Goal: Transaction & Acquisition: Book appointment/travel/reservation

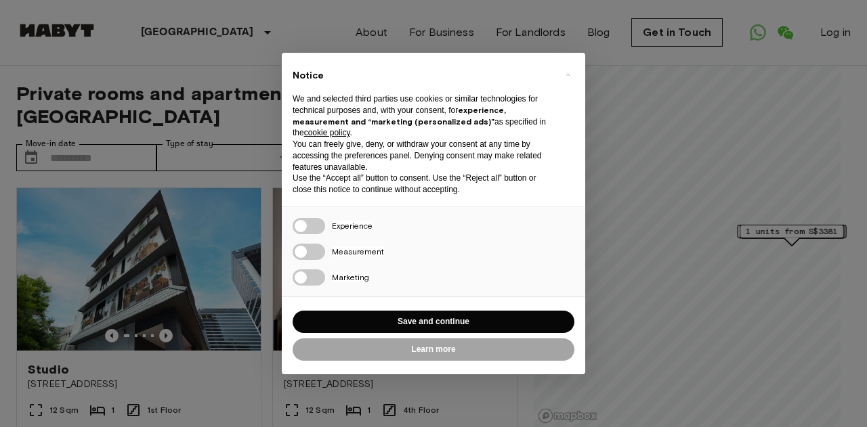
click at [126, 137] on div "× Notice We and selected third parties use cookies or similar technologies for …" at bounding box center [433, 213] width 867 height 427
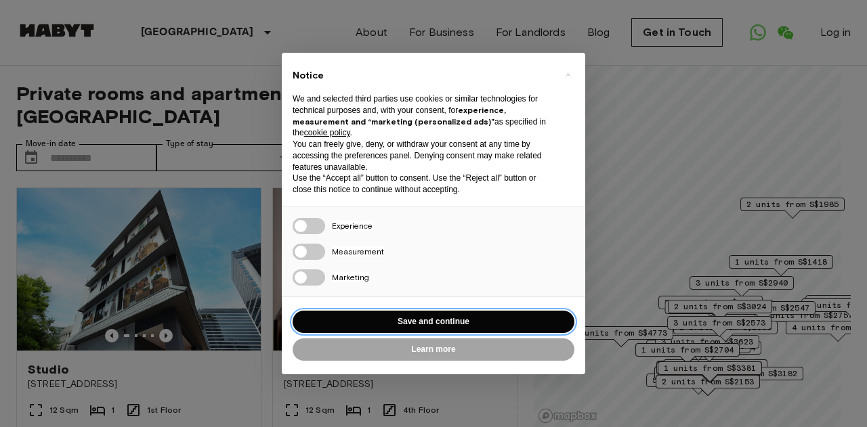
click at [439, 328] on button "Save and continue" at bounding box center [433, 322] width 282 height 22
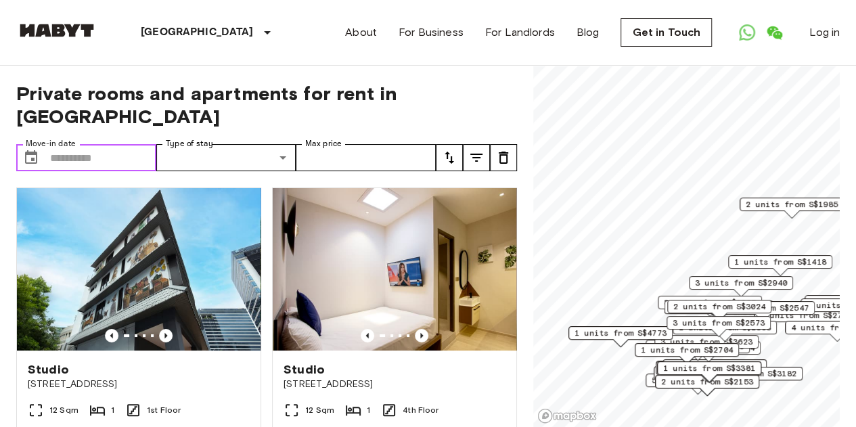
click at [79, 144] on input "Move-in date" at bounding box center [103, 157] width 106 height 27
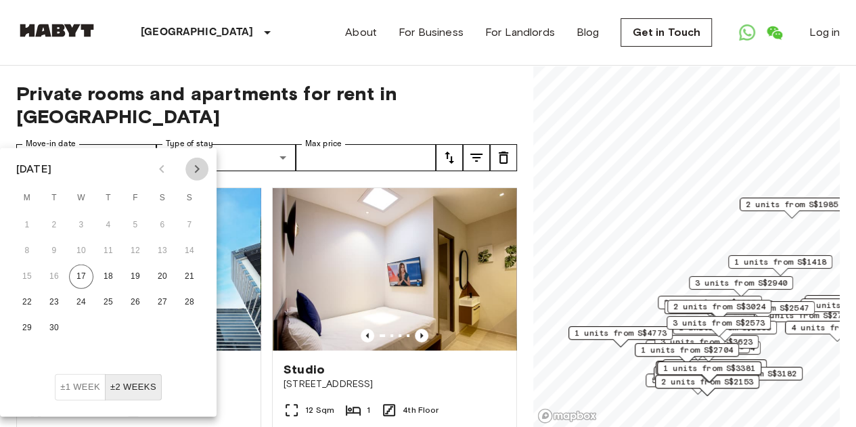
click at [195, 173] on icon "Next month" at bounding box center [197, 169] width 16 height 16
click at [169, 304] on button "25" at bounding box center [162, 302] width 24 height 24
type input "**********"
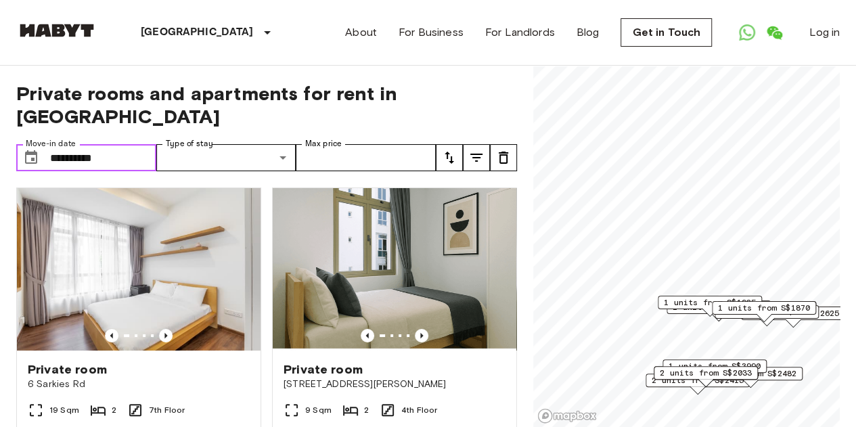
scroll to position [49, 0]
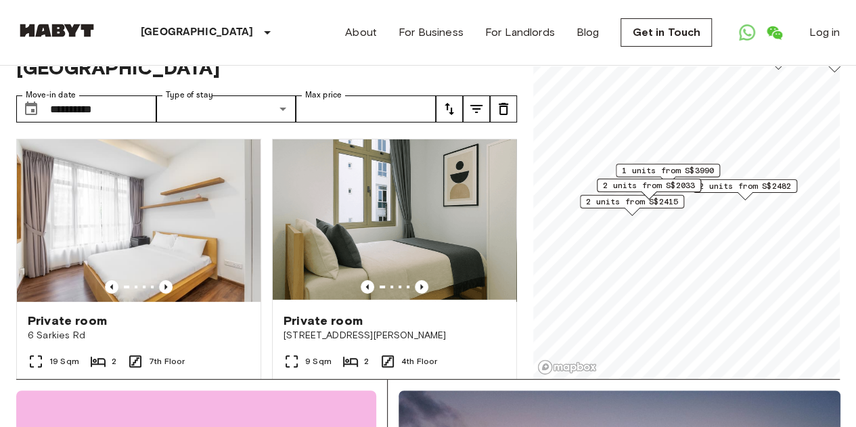
scroll to position [209, 0]
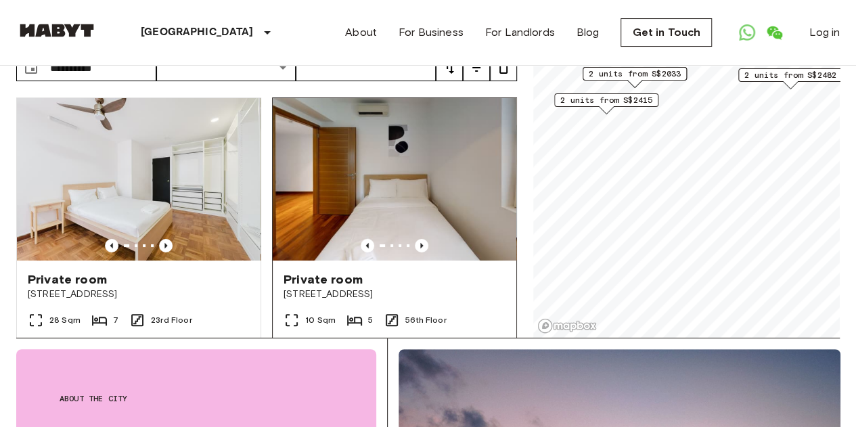
scroll to position [89, 0]
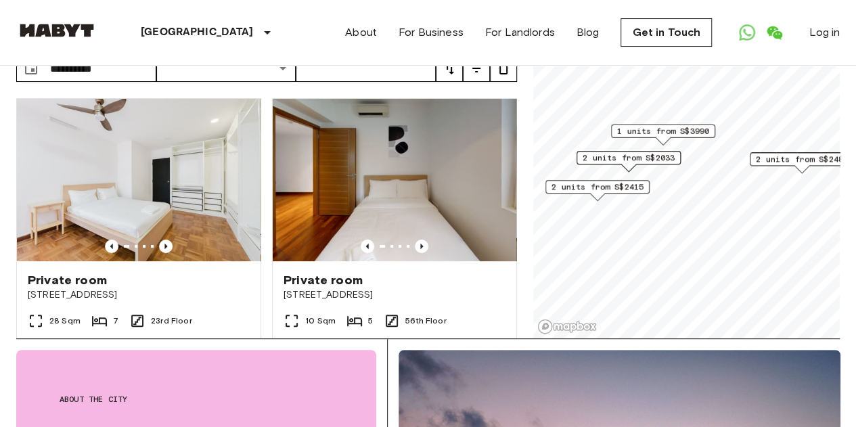
drag, startPoint x: 776, startPoint y: 75, endPoint x: 769, endPoint y: 163, distance: 88.3
click at [769, 163] on span "2 units from S$2482" at bounding box center [802, 159] width 92 height 12
click at [643, 156] on span "2 units from S$2033" at bounding box center [636, 158] width 92 height 12
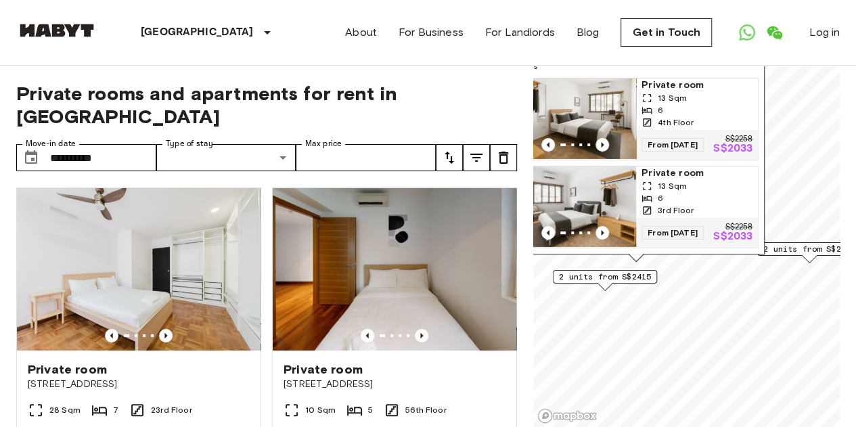
click at [584, 97] on img "Map marker" at bounding box center [575, 119] width 122 height 81
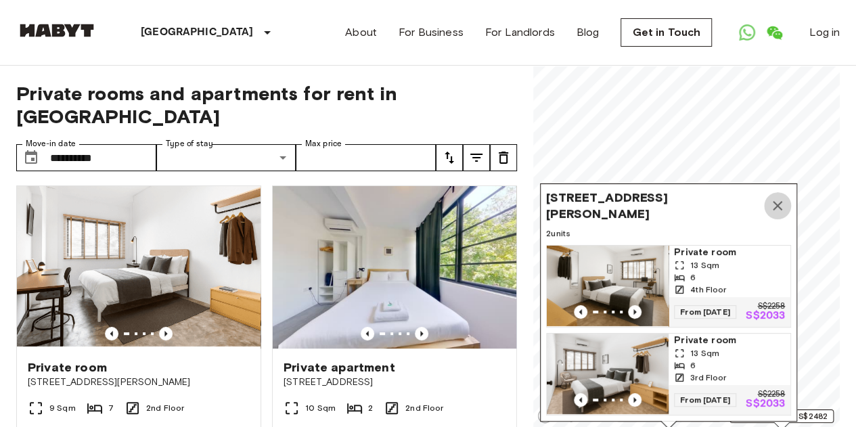
click at [786, 192] on button "Map marker" at bounding box center [777, 205] width 27 height 27
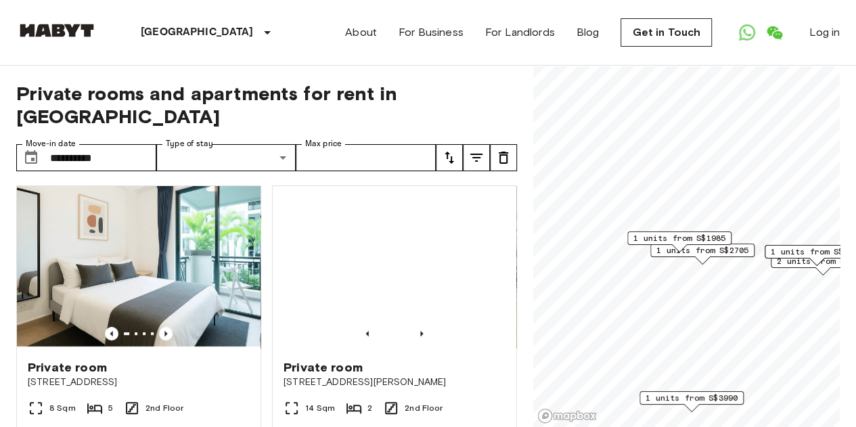
scroll to position [616, 0]
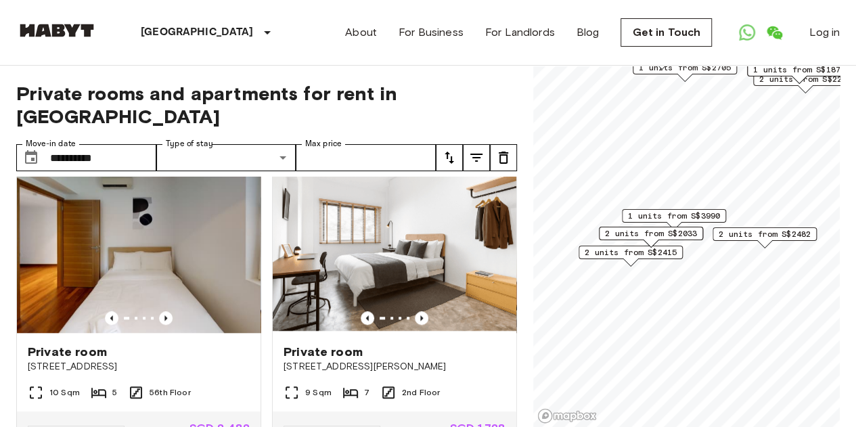
scroll to position [932, 0]
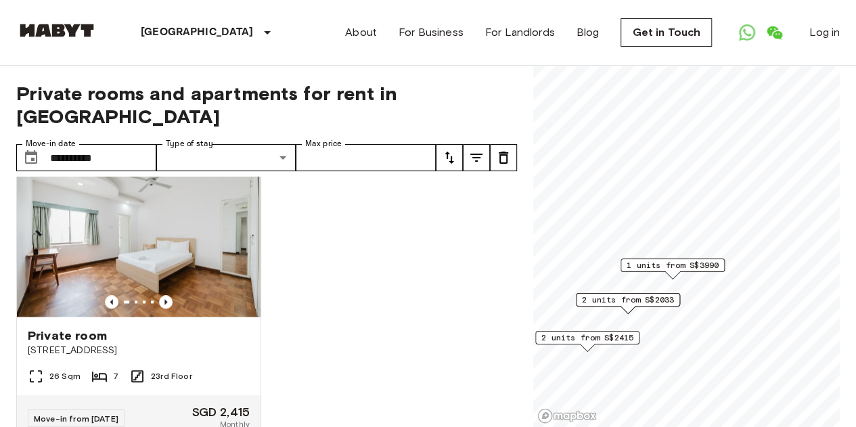
scroll to position [292, 0]
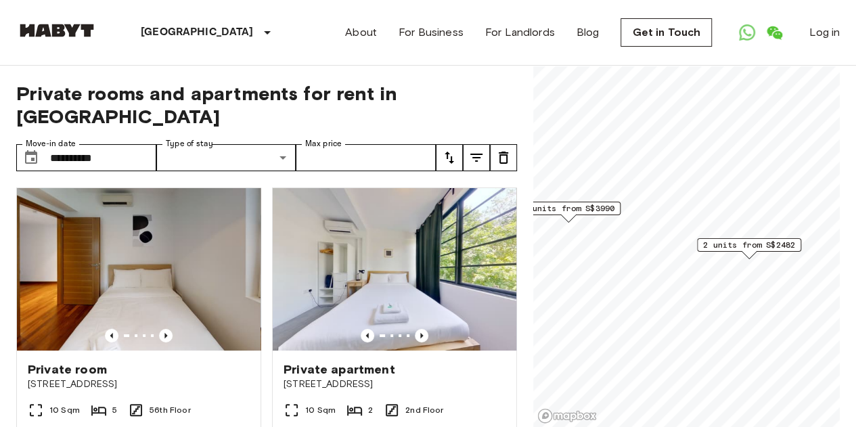
click at [757, 244] on span "2 units from S$2482" at bounding box center [749, 245] width 92 height 12
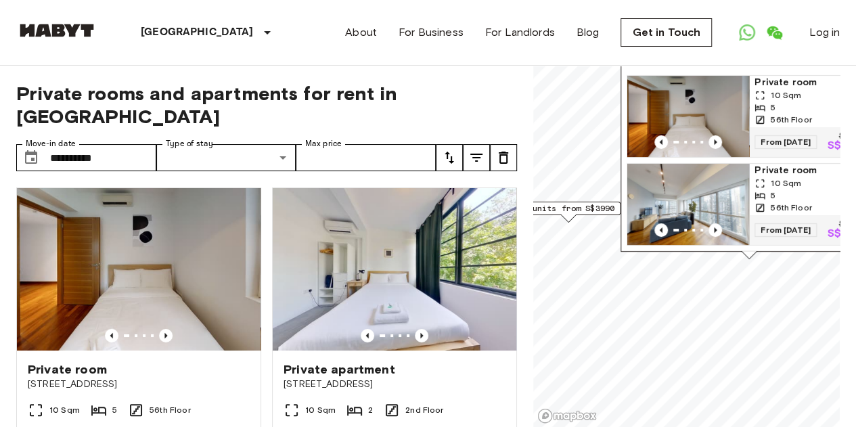
click at [689, 176] on img "Map marker" at bounding box center [689, 204] width 122 height 81
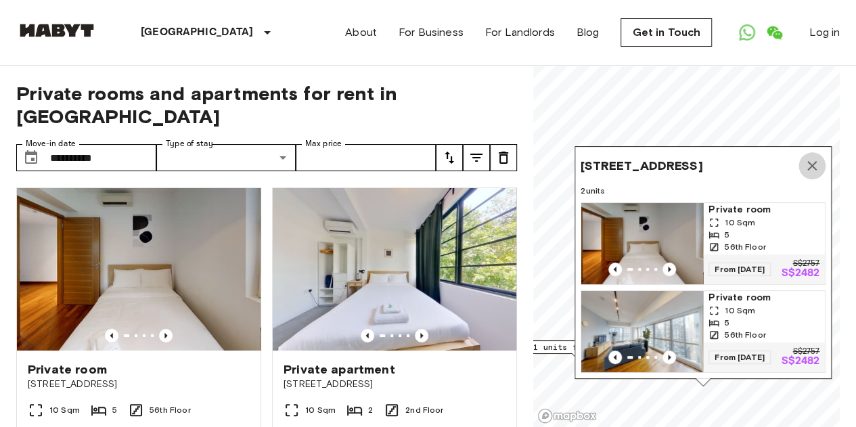
click at [812, 158] on icon "Map marker" at bounding box center [812, 166] width 16 height 16
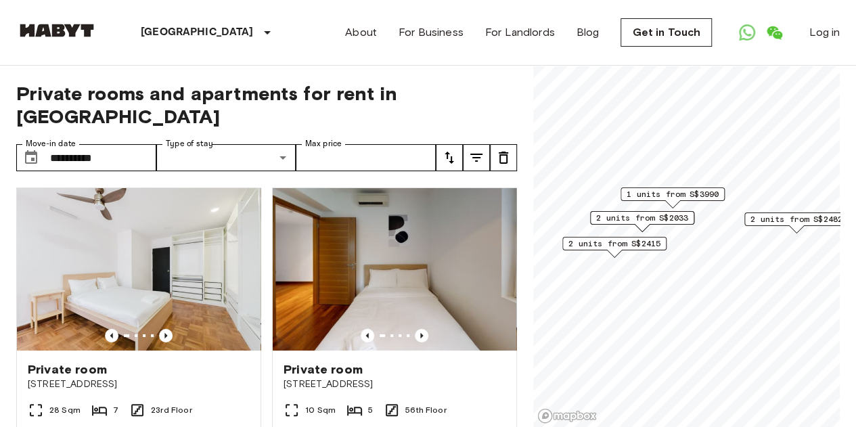
click at [653, 215] on span "2 units from S$2033" at bounding box center [642, 218] width 92 height 12
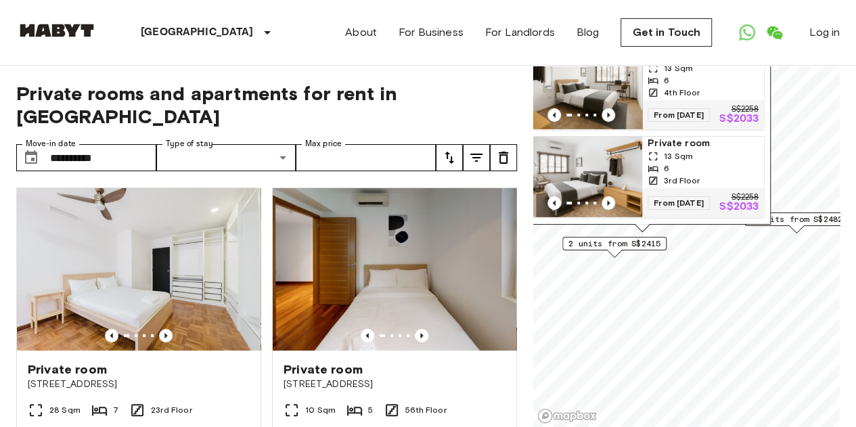
click at [634, 245] on span "2 units from S$2415" at bounding box center [615, 244] width 92 height 12
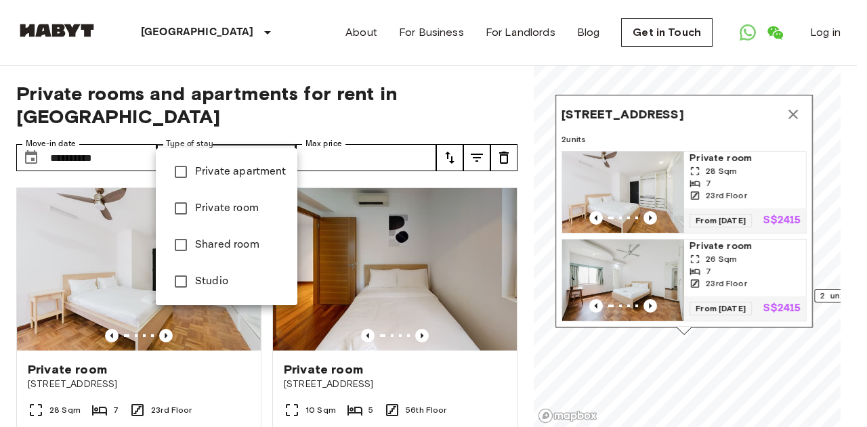
click at [794, 98] on div at bounding box center [433, 213] width 867 height 427
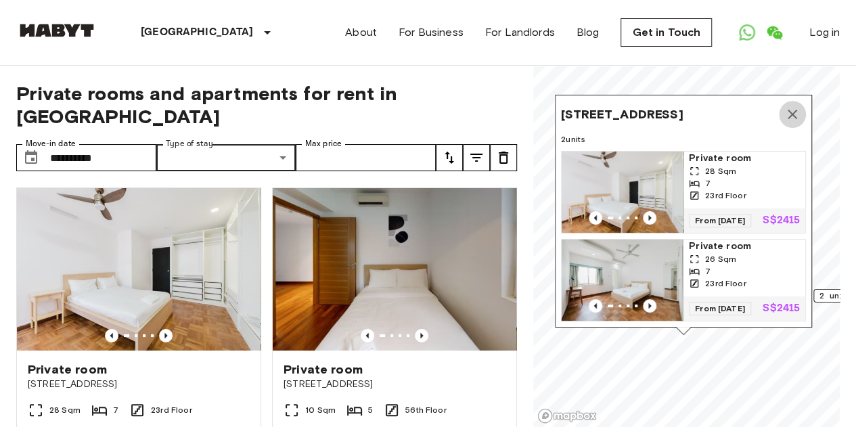
click at [789, 106] on icon "Map marker" at bounding box center [793, 114] width 16 height 16
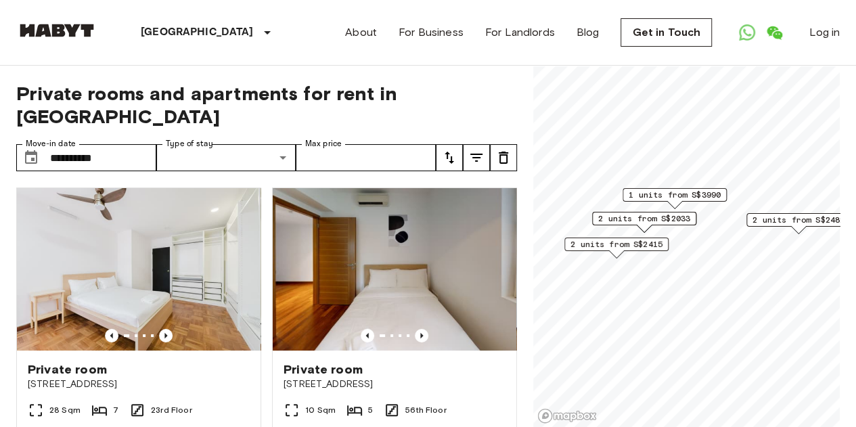
click at [661, 219] on span "2 units from S$2033" at bounding box center [644, 219] width 92 height 12
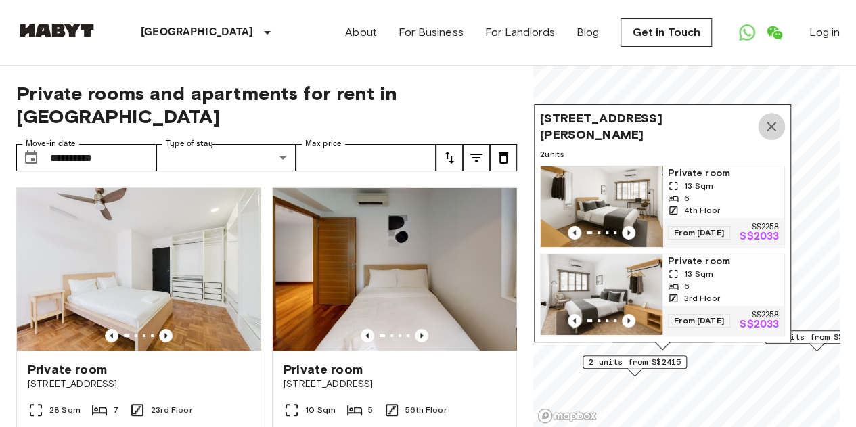
click at [779, 118] on icon "Map marker" at bounding box center [772, 126] width 16 height 16
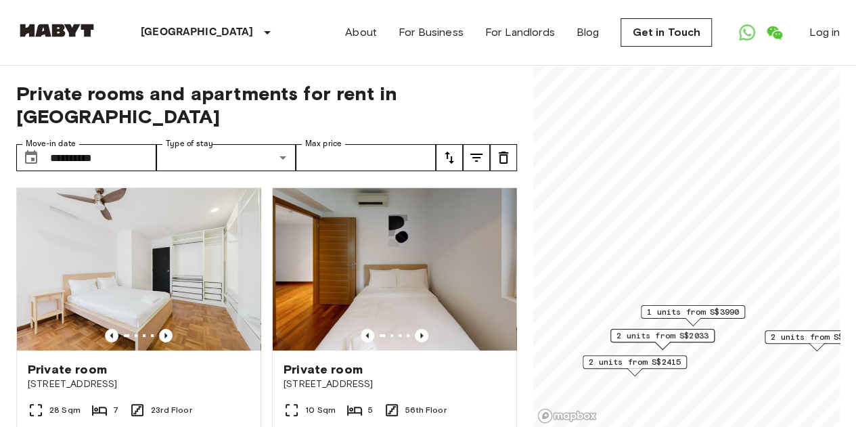
click at [632, 361] on span "2 units from S$2415" at bounding box center [635, 362] width 92 height 12
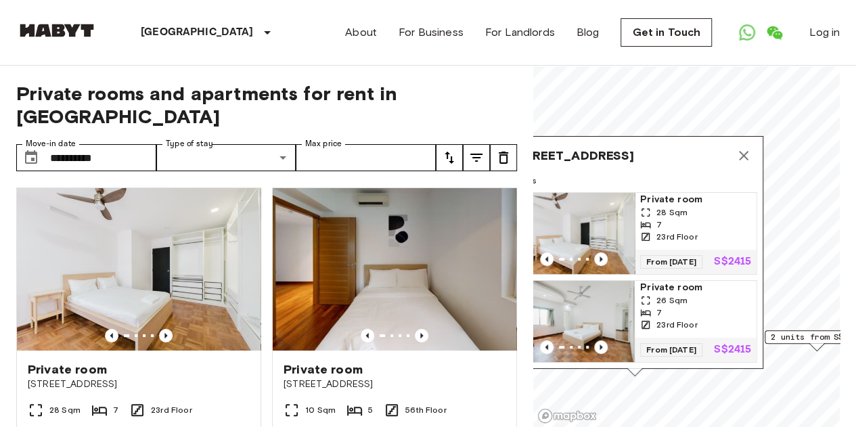
click at [585, 201] on img "Map marker" at bounding box center [574, 233] width 122 height 81
click at [747, 148] on icon "Map marker" at bounding box center [744, 156] width 16 height 16
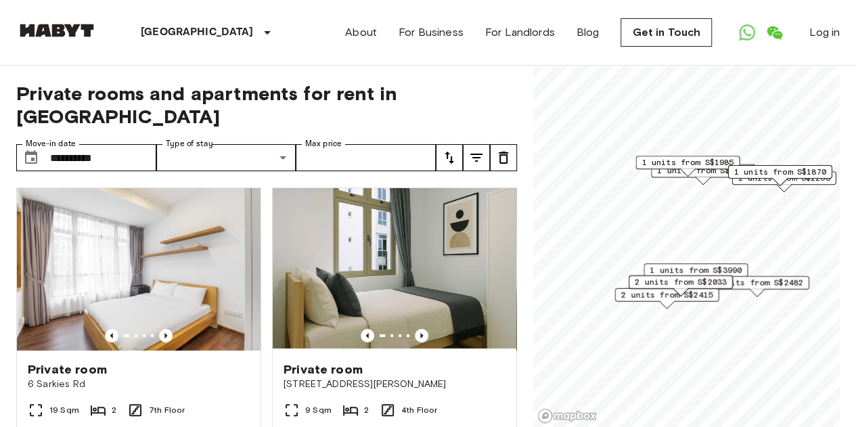
scroll to position [630, 0]
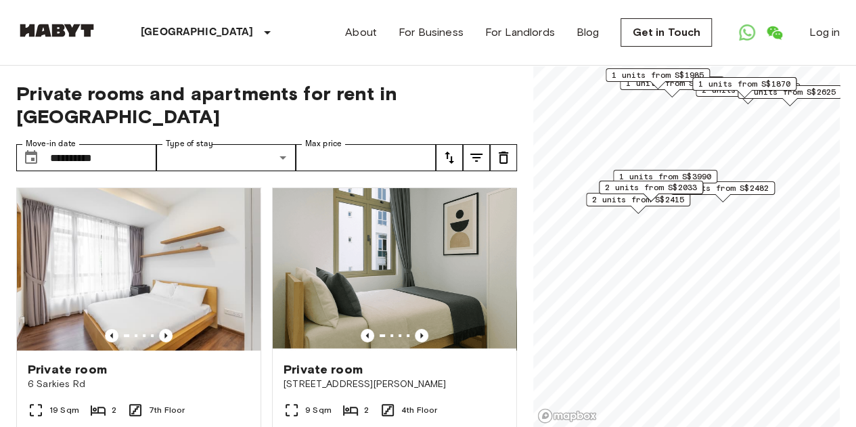
click at [659, 178] on span "1 units from S$3990" at bounding box center [665, 177] width 92 height 12
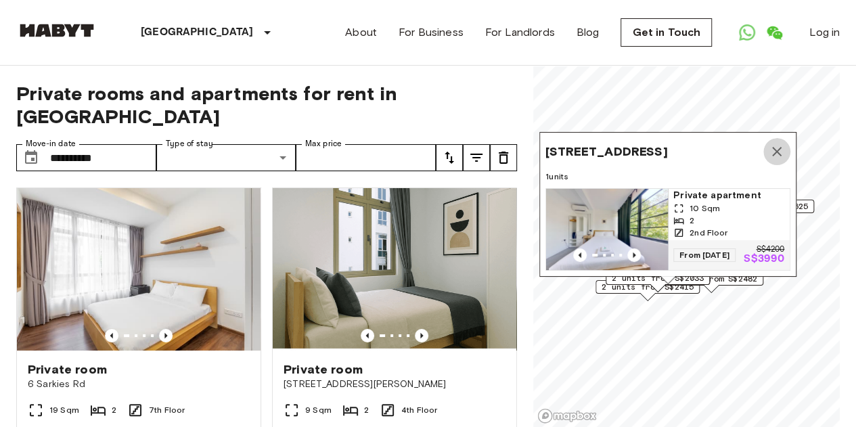
click at [780, 144] on icon "Map marker" at bounding box center [777, 152] width 16 height 16
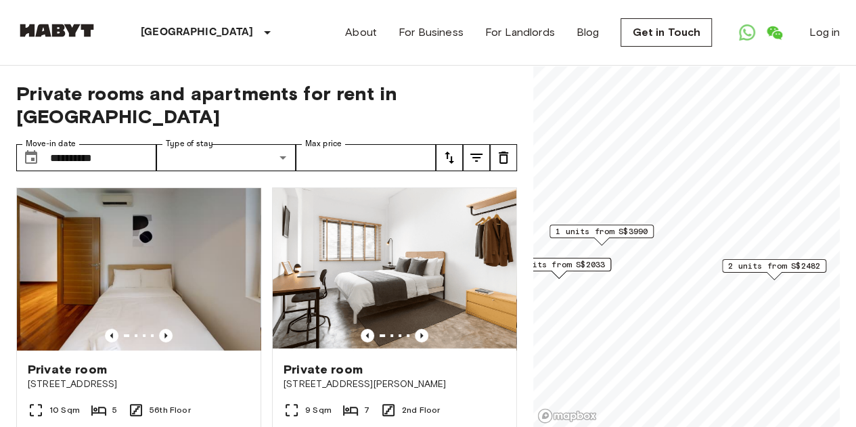
click at [759, 262] on span "2 units from S$2482" at bounding box center [774, 266] width 92 height 12
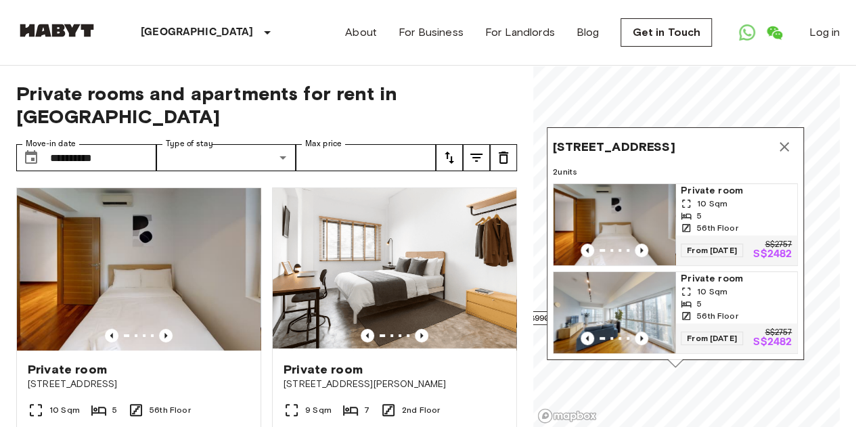
click at [619, 290] on img "Map marker" at bounding box center [615, 312] width 122 height 81
click at [785, 139] on icon "Map marker" at bounding box center [784, 147] width 16 height 16
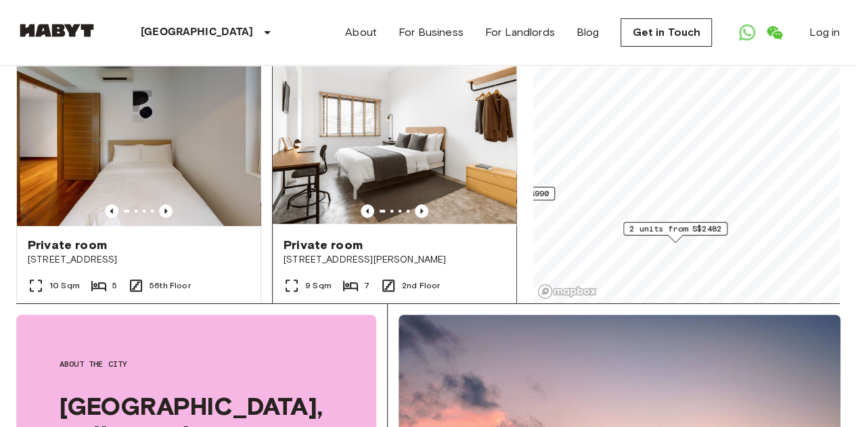
scroll to position [95, 0]
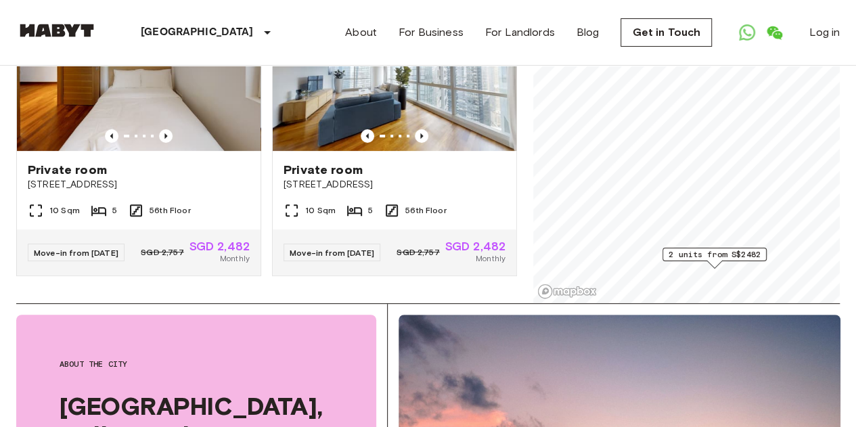
scroll to position [78, 0]
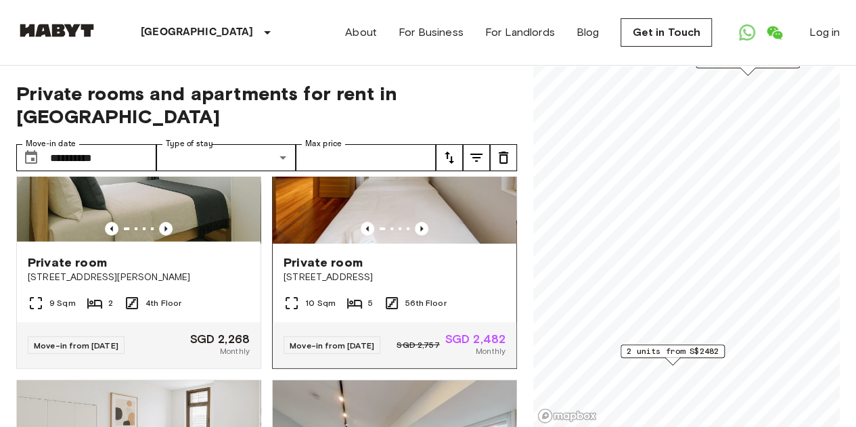
scroll to position [108, 0]
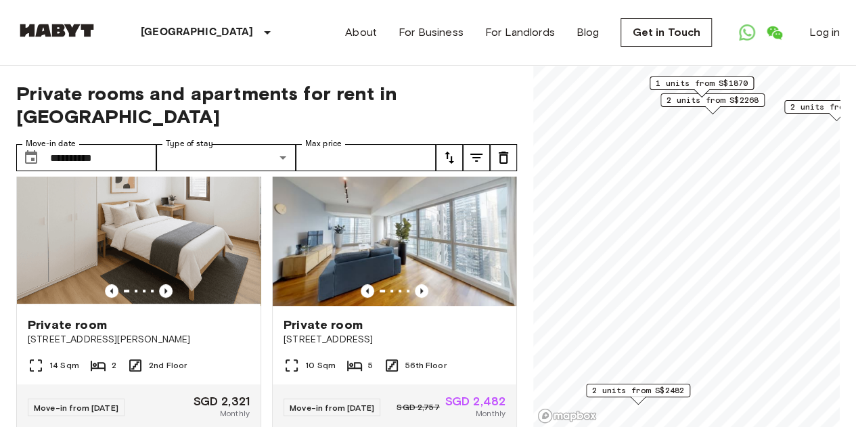
scroll to position [343, 0]
click at [415, 285] on icon "Previous image" at bounding box center [422, 292] width 14 height 14
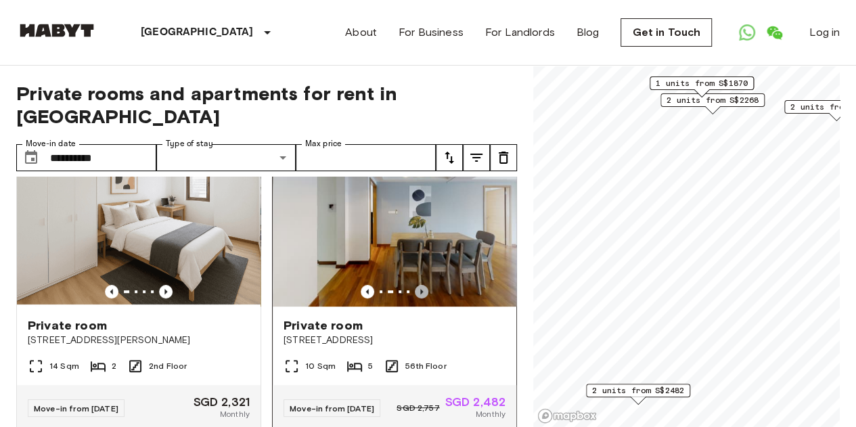
click at [415, 285] on icon "Previous image" at bounding box center [422, 292] width 14 height 14
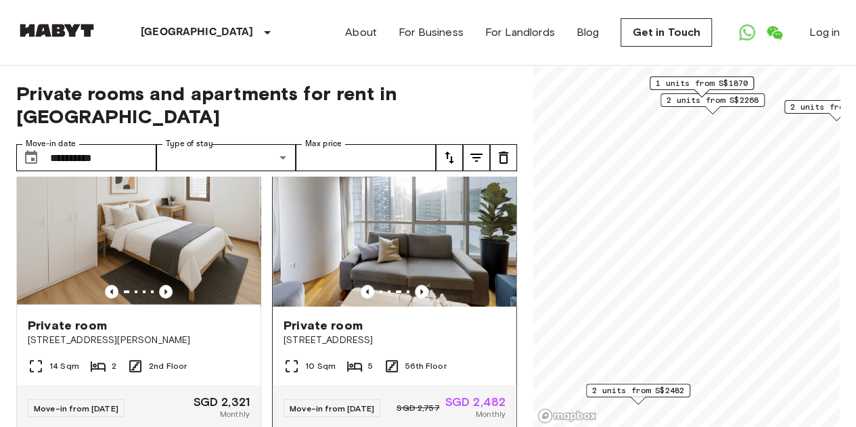
click at [433, 215] on img at bounding box center [395, 225] width 244 height 162
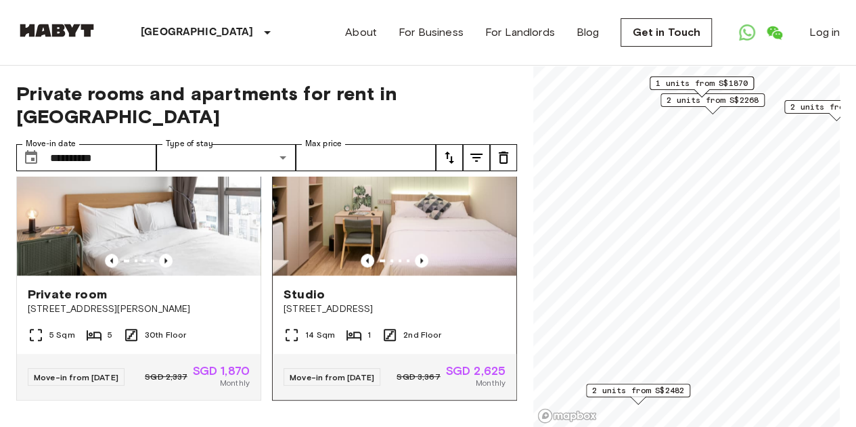
scroll to position [1013, 0]
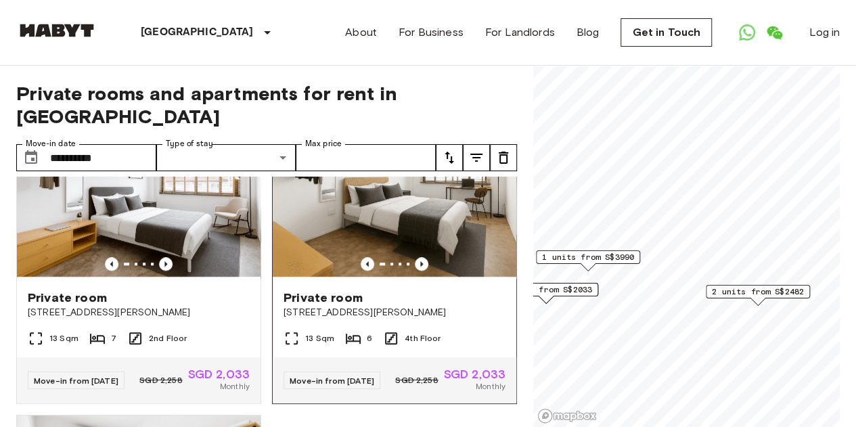
scroll to position [670, 0]
click at [416, 213] on img at bounding box center [395, 198] width 244 height 162
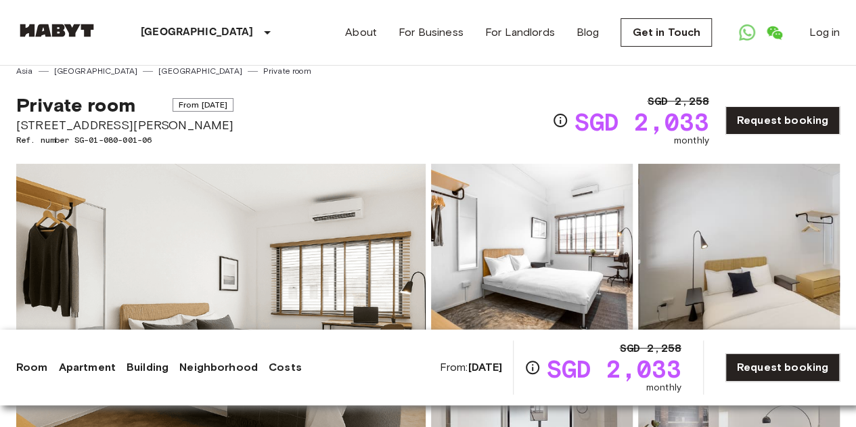
scroll to position [11, 0]
click at [265, 301] on img at bounding box center [221, 345] width 410 height 360
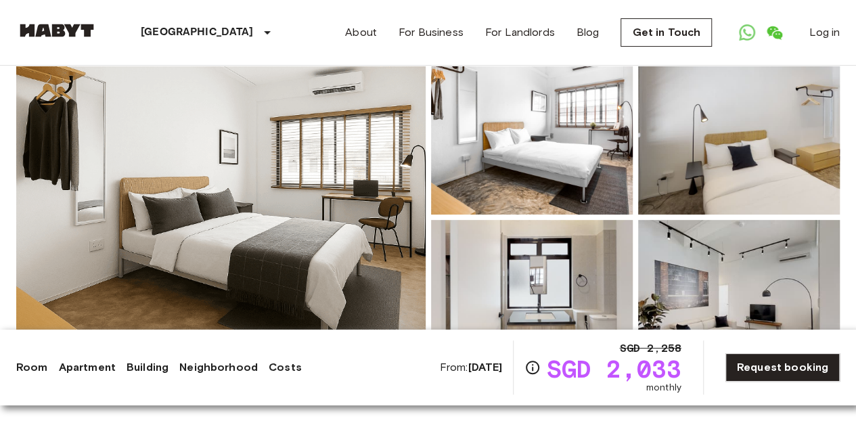
scroll to position [0, 0]
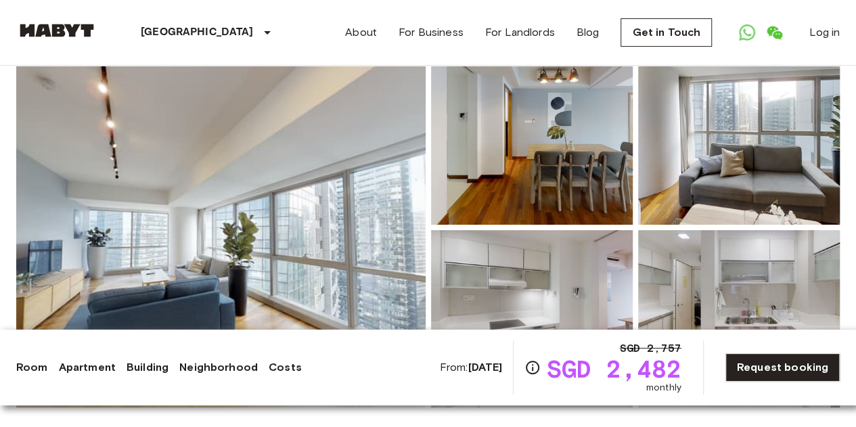
scroll to position [129, 0]
click at [290, 193] on img at bounding box center [221, 227] width 410 height 360
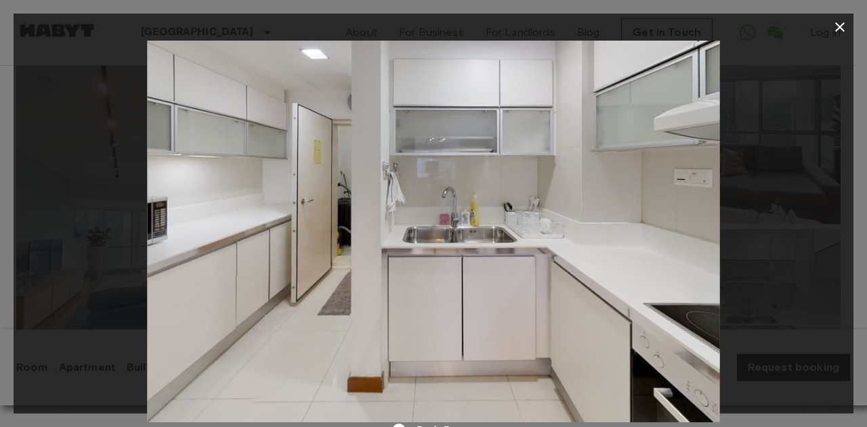
click at [780, 112] on div at bounding box center [433, 232] width 839 height 382
click at [839, 25] on icon "button" at bounding box center [839, 27] width 16 height 16
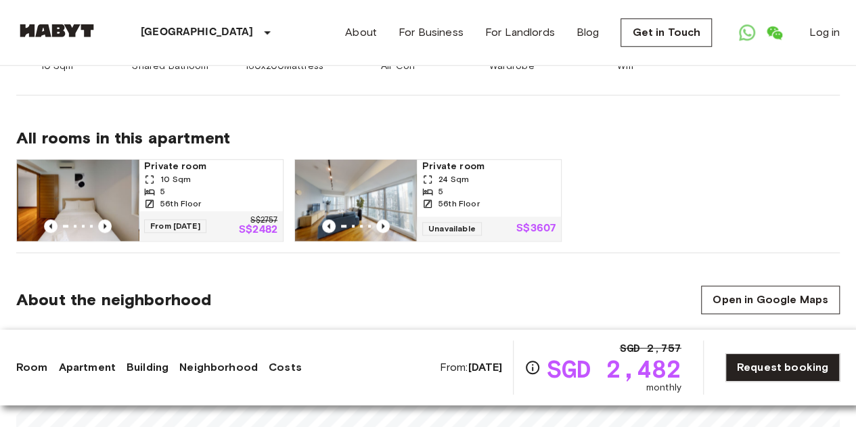
scroll to position [644, 0]
click at [77, 190] on img at bounding box center [78, 199] width 122 height 81
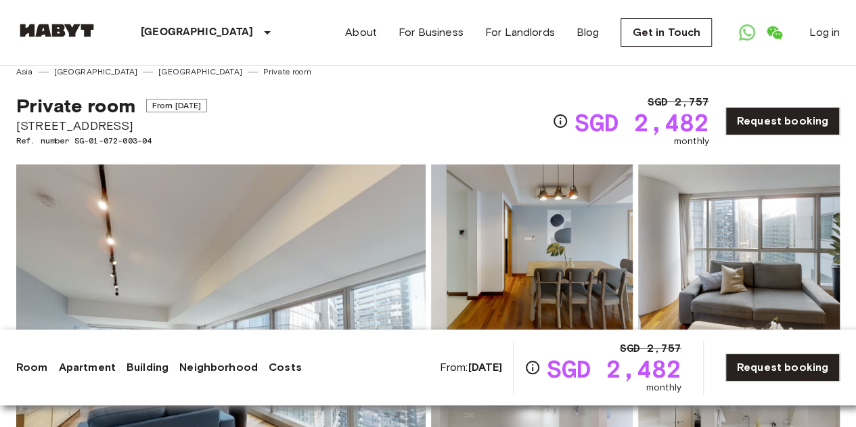
scroll to position [0, 0]
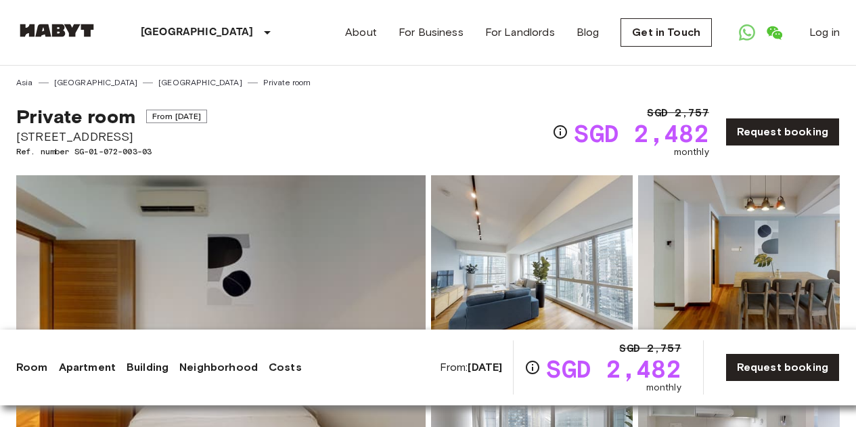
click at [218, 255] on img at bounding box center [221, 355] width 410 height 360
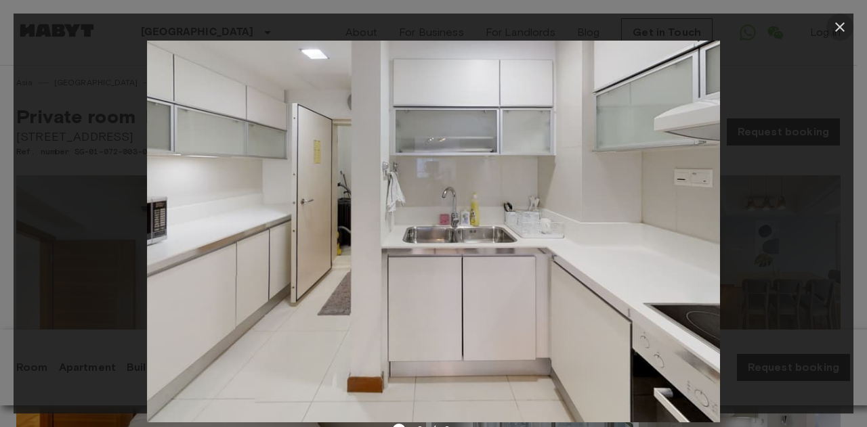
click at [842, 26] on icon "button" at bounding box center [839, 27] width 16 height 16
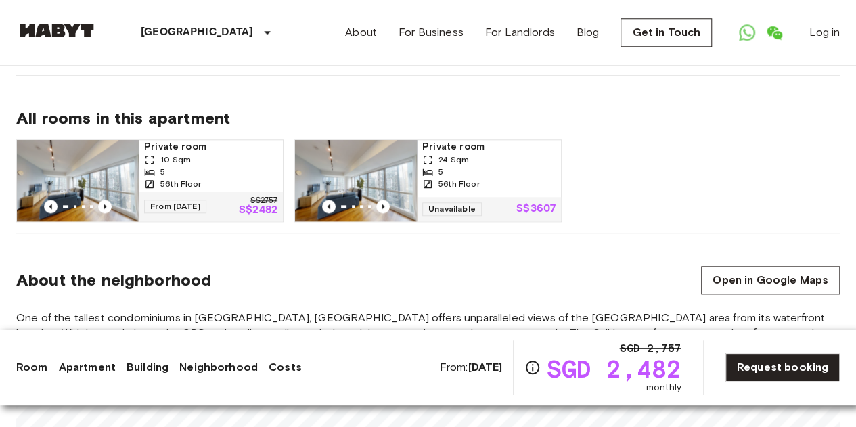
scroll to position [664, 0]
click at [101, 205] on icon "Previous image" at bounding box center [105, 206] width 14 height 14
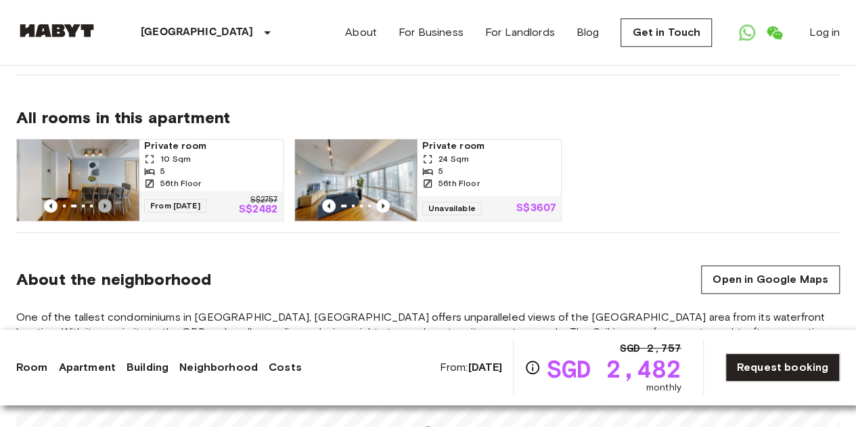
click at [101, 205] on icon "Previous image" at bounding box center [105, 206] width 14 height 14
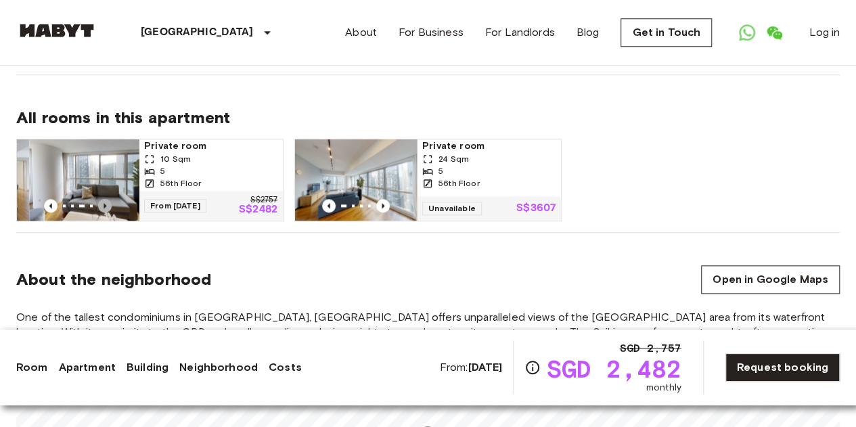
click at [101, 205] on icon "Previous image" at bounding box center [105, 206] width 14 height 14
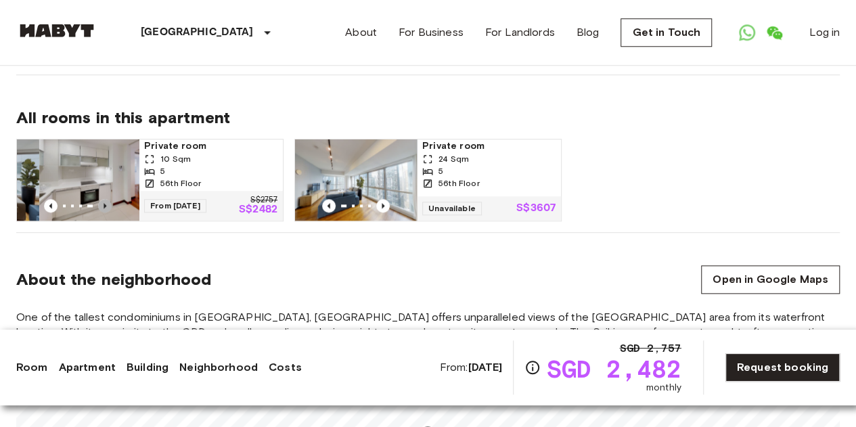
click at [101, 205] on icon "Previous image" at bounding box center [105, 206] width 14 height 14
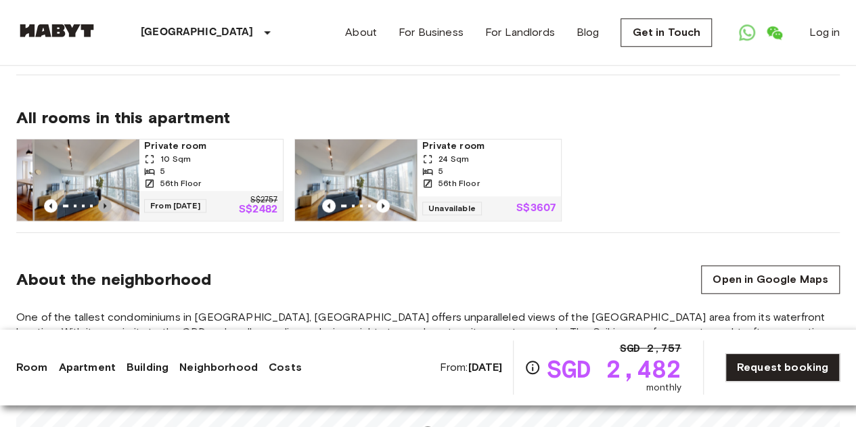
click at [101, 205] on icon "Previous image" at bounding box center [105, 206] width 14 height 14
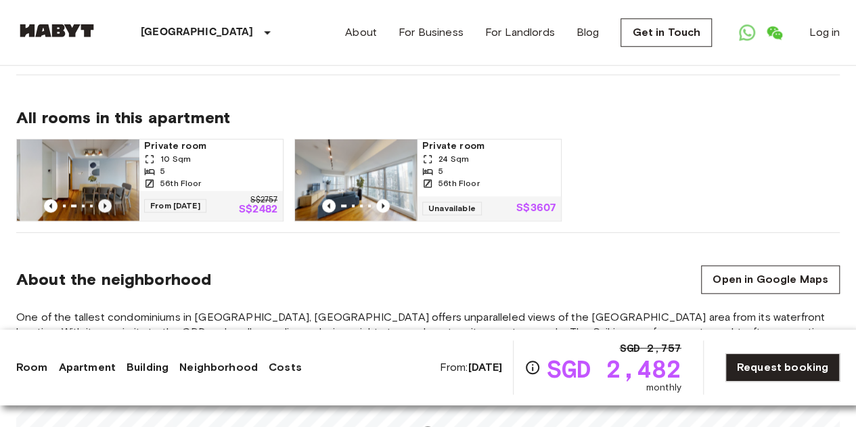
click at [101, 205] on icon "Previous image" at bounding box center [105, 206] width 14 height 14
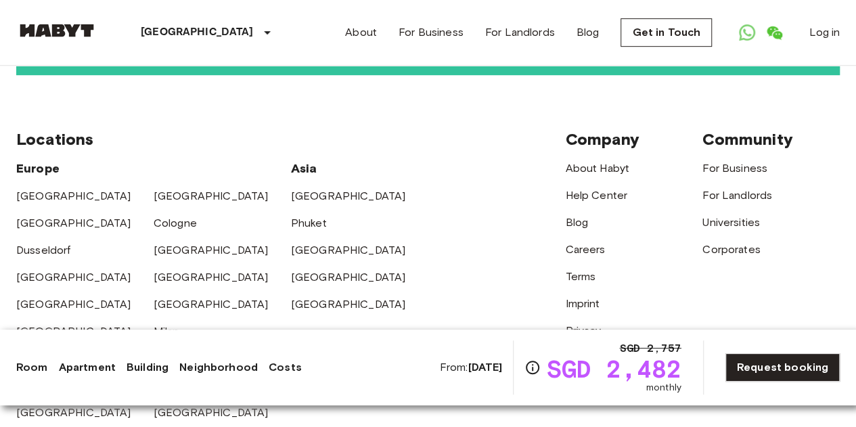
scroll to position [2938, 0]
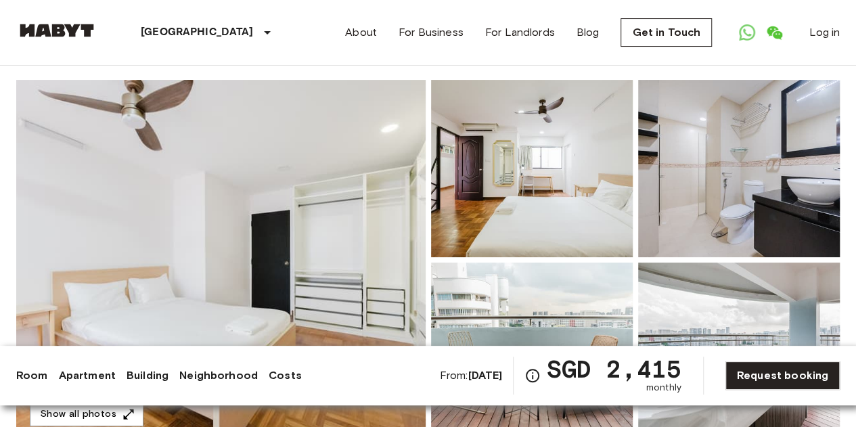
click at [290, 219] on img at bounding box center [221, 260] width 410 height 360
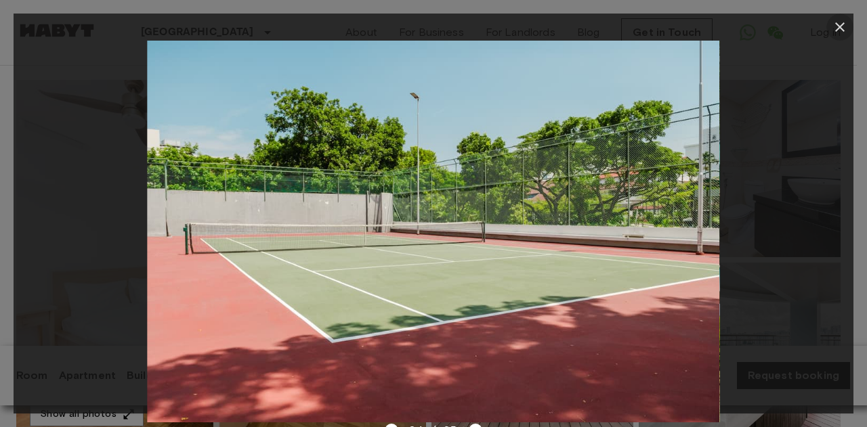
click at [839, 24] on icon "button" at bounding box center [839, 27] width 16 height 16
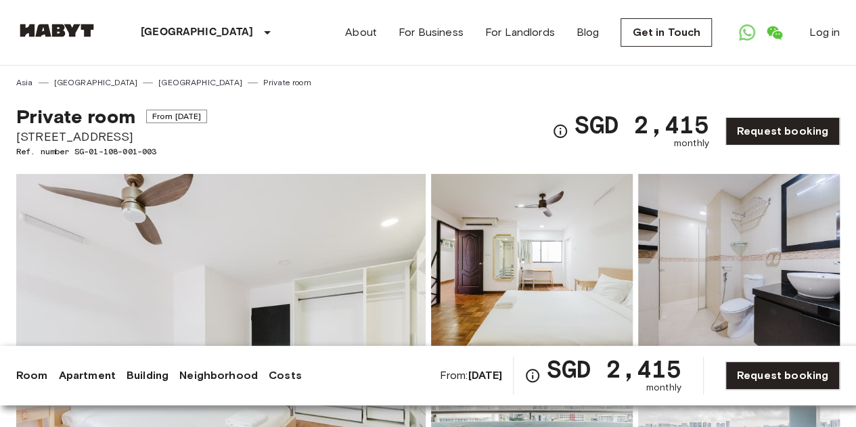
drag, startPoint x: 311, startPoint y: 136, endPoint x: 16, endPoint y: 137, distance: 295.2
click at [16, 137] on div "Private room From [DATE] [STREET_ADDRESS] Ref. number SG-01-108-001-003 SGD 2,4…" at bounding box center [428, 123] width 824 height 69
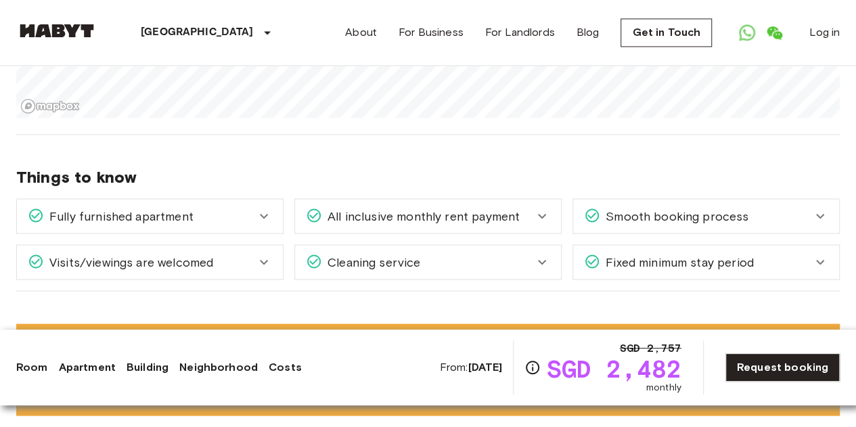
scroll to position [1105, 0]
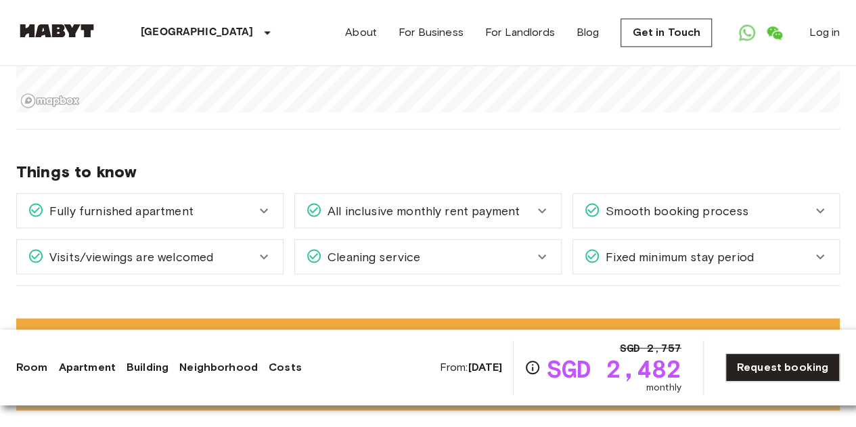
click at [276, 215] on div "Fully furnished apartment" at bounding box center [150, 211] width 266 height 34
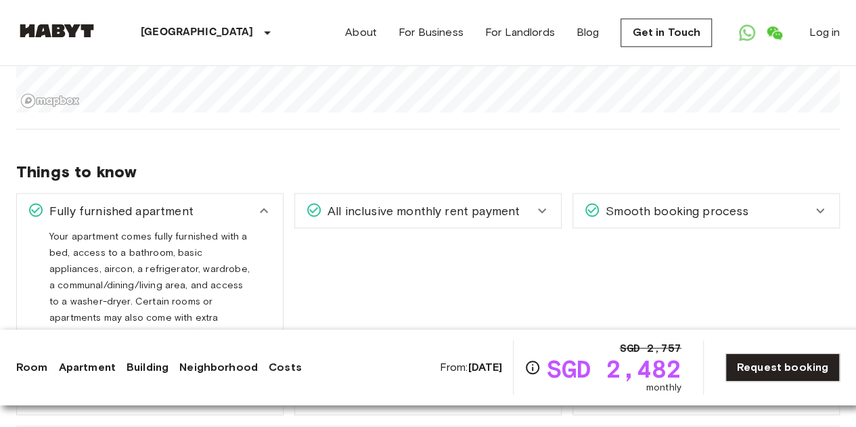
click at [276, 215] on div "Fully furnished apartment" at bounding box center [150, 211] width 266 height 34
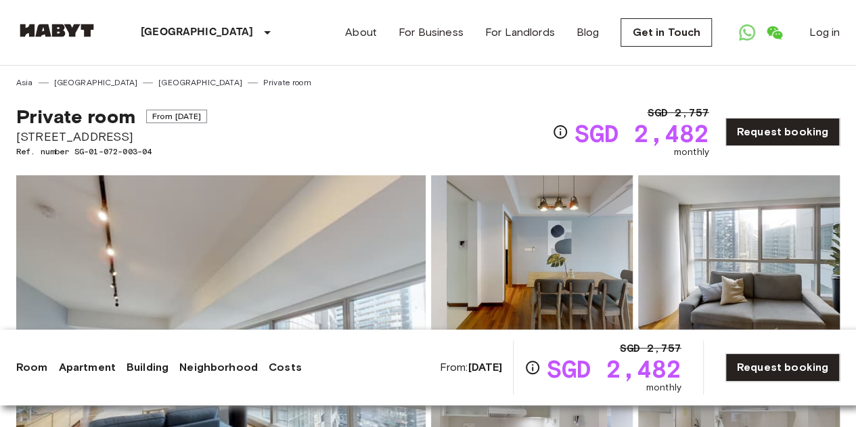
scroll to position [1, 0]
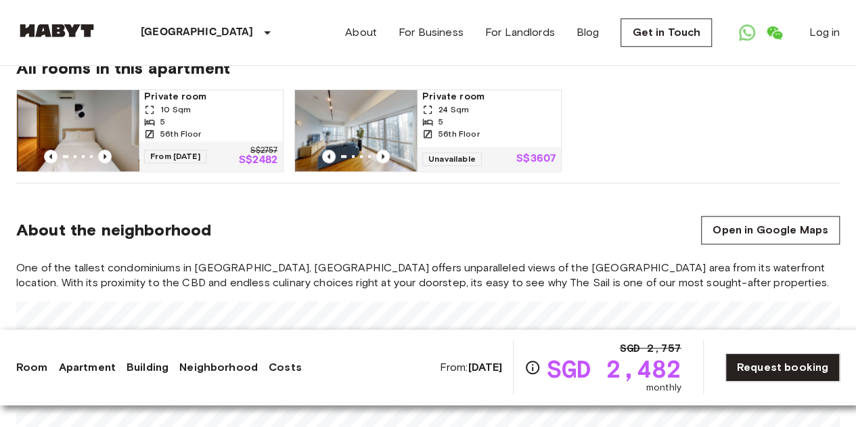
scroll to position [628, 0]
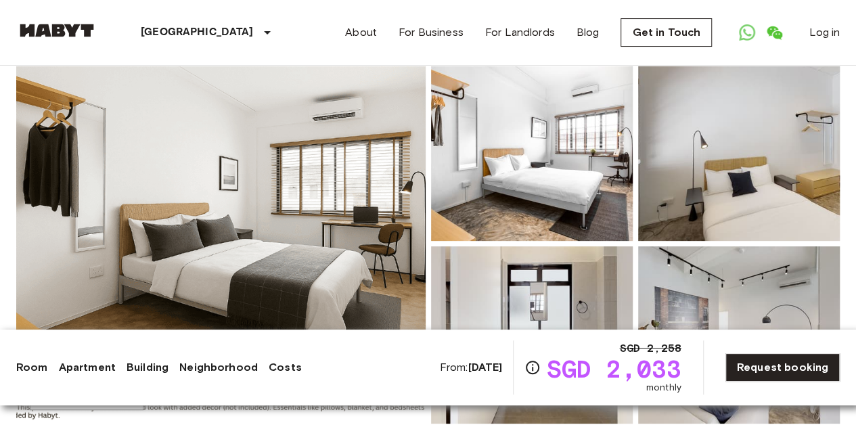
scroll to position [112, 0]
click at [269, 193] on img at bounding box center [221, 243] width 410 height 360
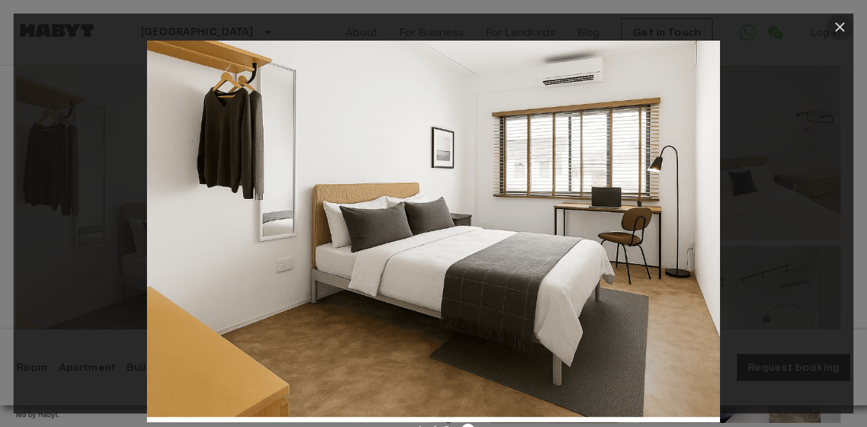
click at [841, 26] on icon "button" at bounding box center [839, 27] width 16 height 16
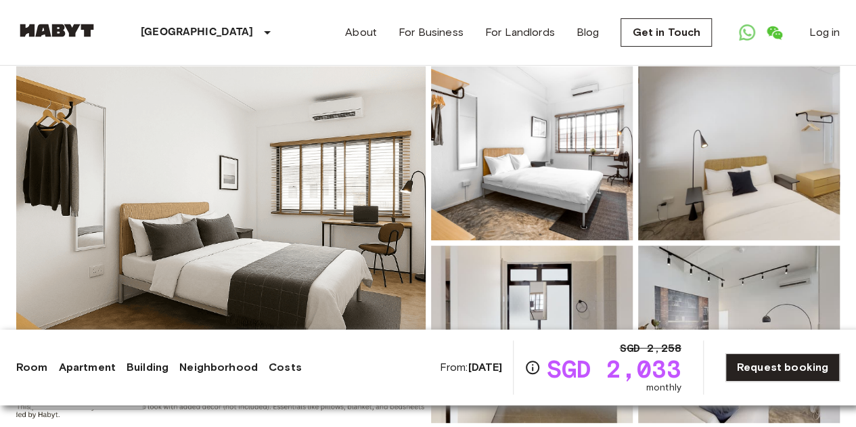
click at [288, 238] on img at bounding box center [221, 243] width 410 height 360
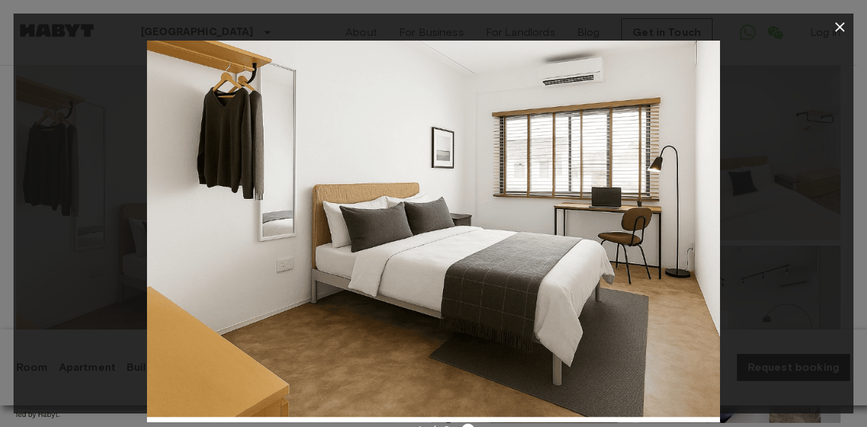
click at [596, 204] on img at bounding box center [433, 232] width 573 height 382
click at [844, 30] on icon "button" at bounding box center [839, 26] width 9 height 9
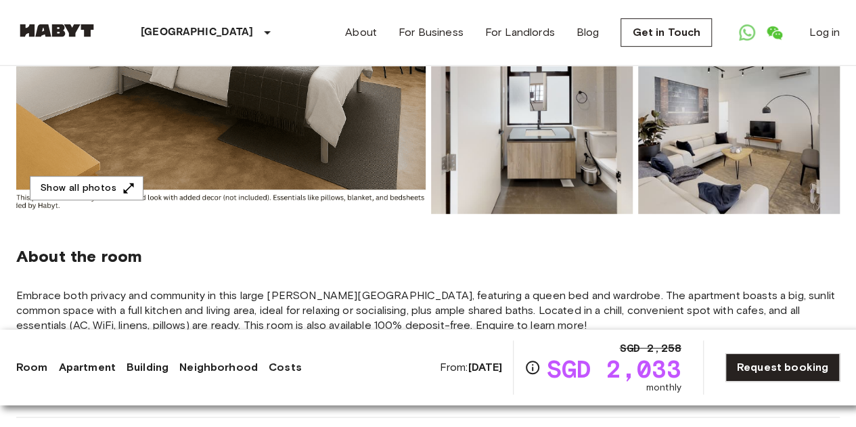
scroll to position [202, 0]
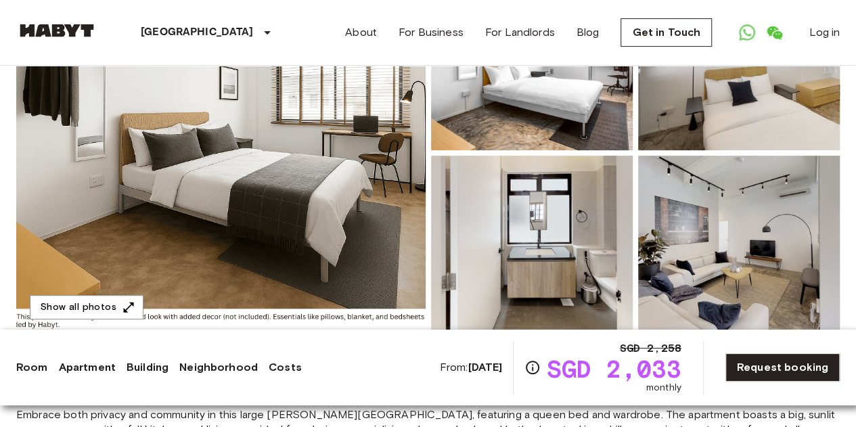
click at [335, 198] on img at bounding box center [221, 153] width 410 height 360
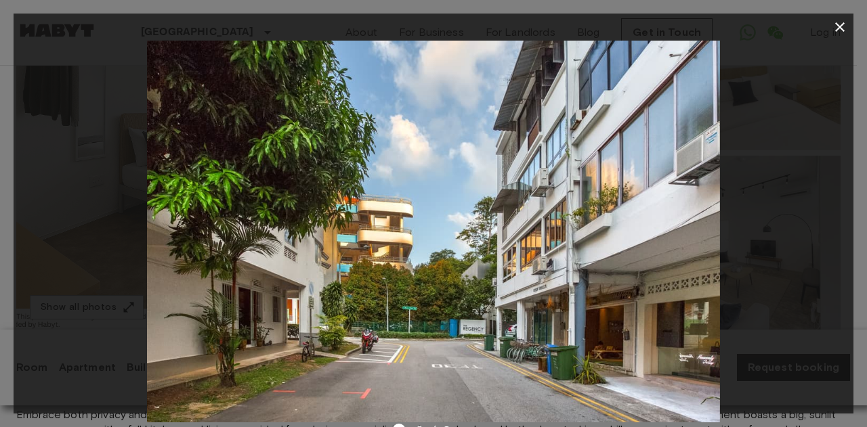
click at [842, 25] on icon "button" at bounding box center [839, 26] width 9 height 9
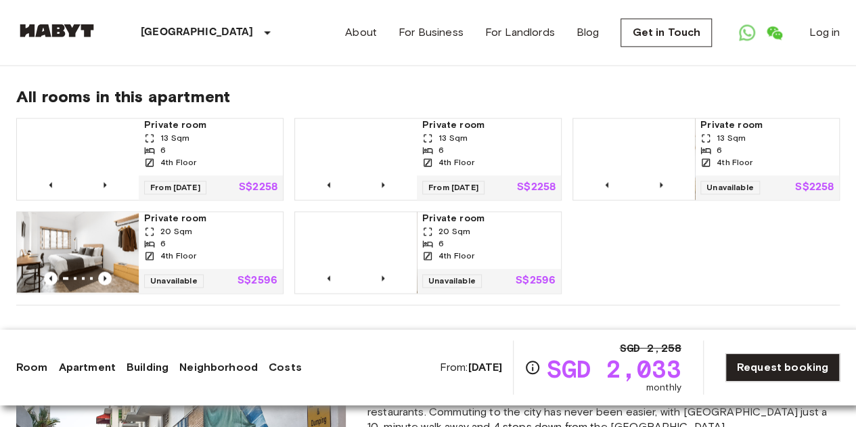
scroll to position [987, 0]
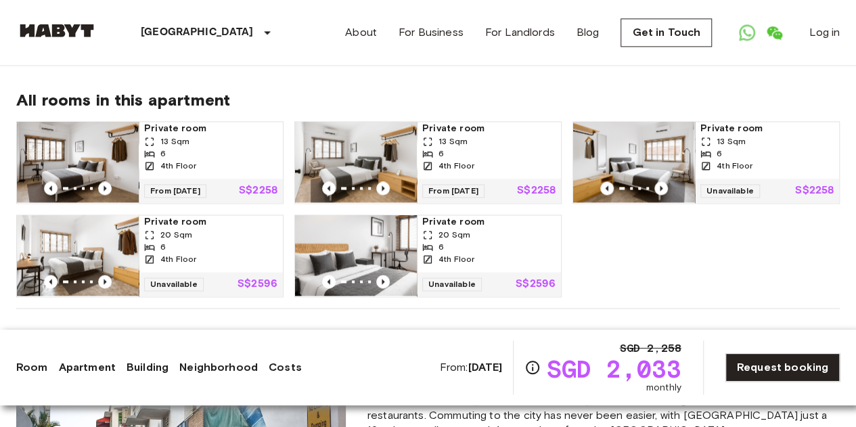
click at [362, 239] on img at bounding box center [356, 255] width 122 height 81
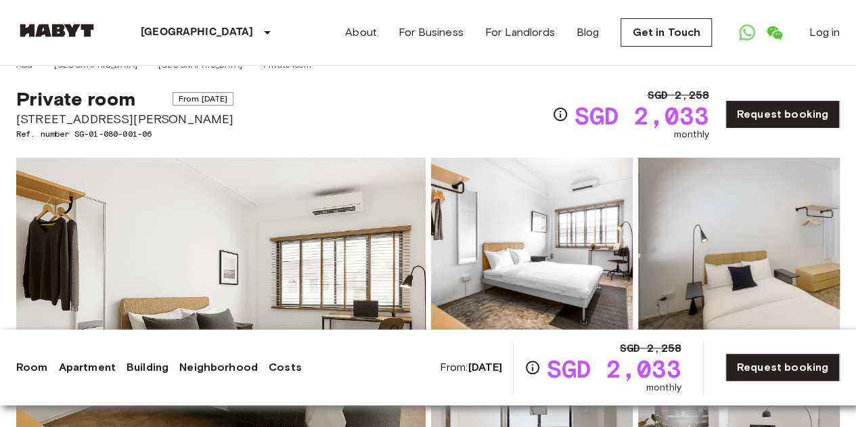
scroll to position [0, 0]
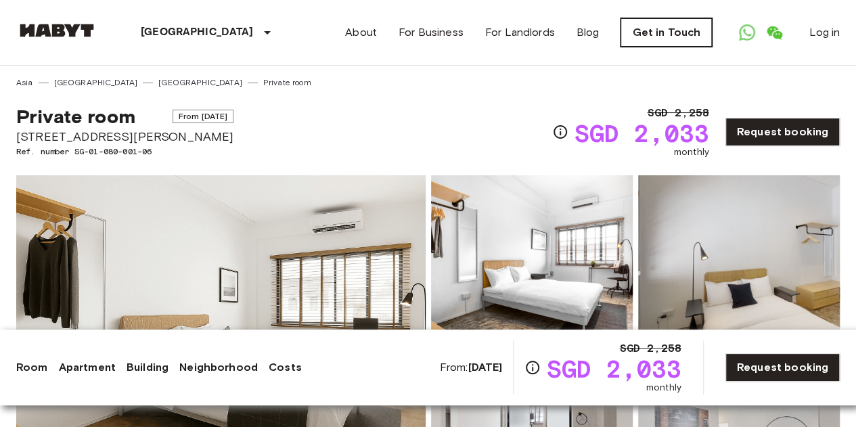
click at [674, 30] on link "Get in Touch" at bounding box center [666, 32] width 91 height 28
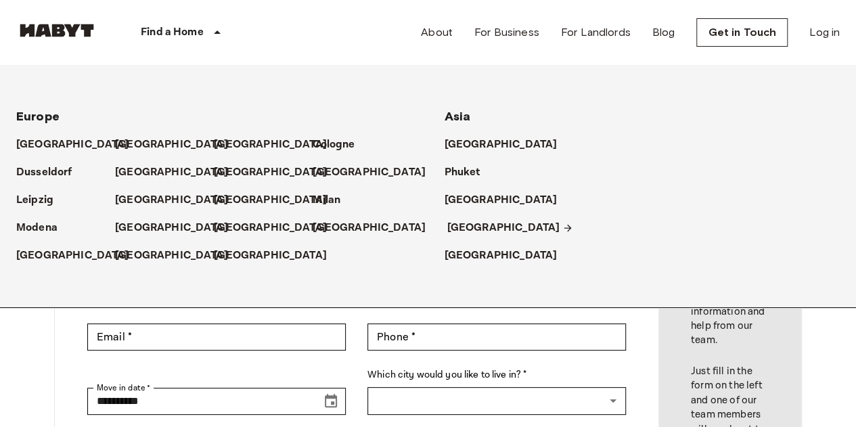
click at [475, 223] on p "[GEOGRAPHIC_DATA]" at bounding box center [503, 228] width 113 height 16
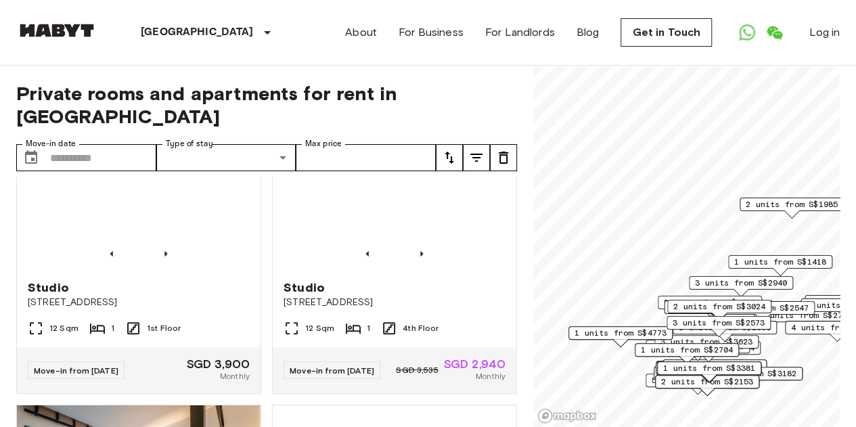
scroll to position [76, 0]
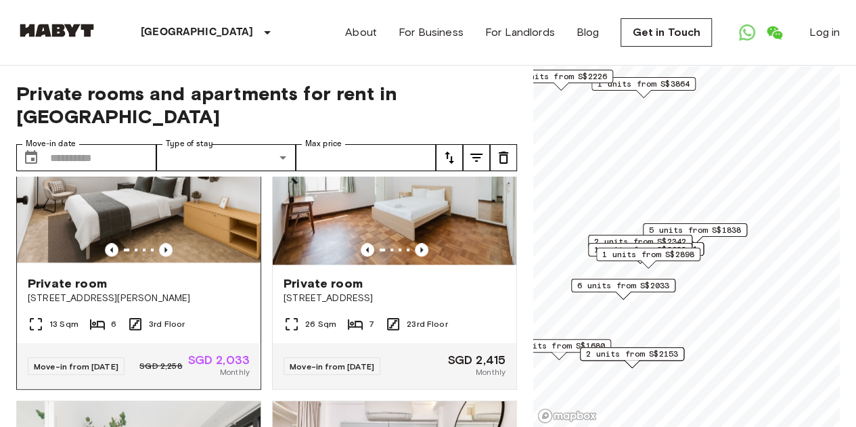
scroll to position [982, 0]
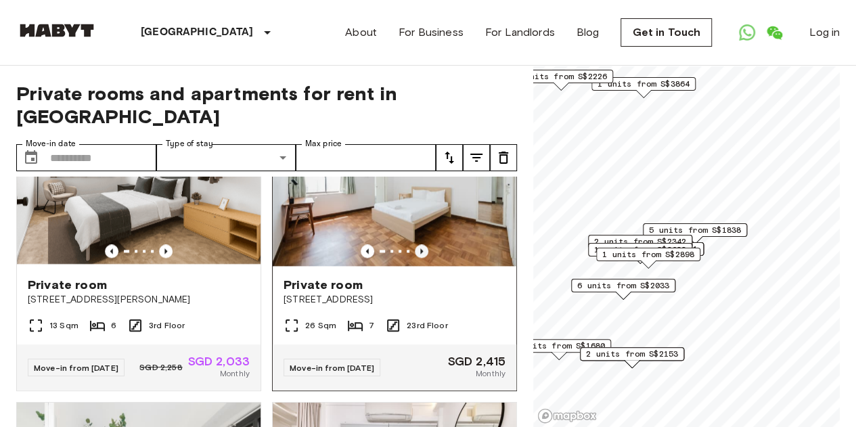
click at [415, 258] on icon "Previous image" at bounding box center [422, 251] width 14 height 14
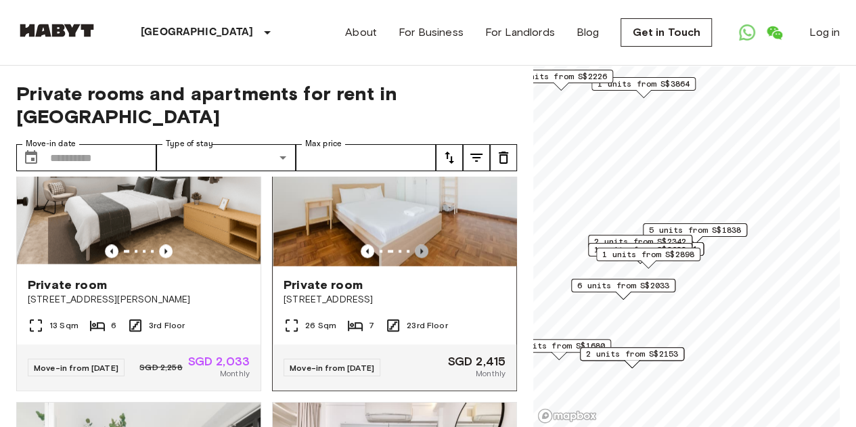
click at [415, 258] on icon "Previous image" at bounding box center [422, 251] width 14 height 14
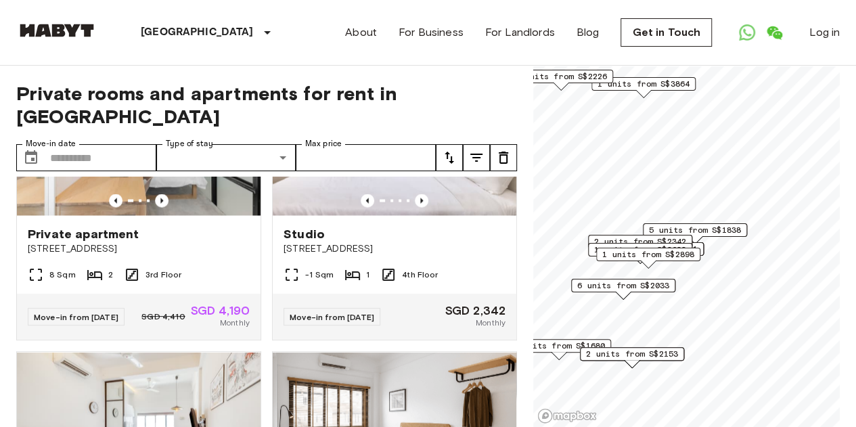
scroll to position [1294, 0]
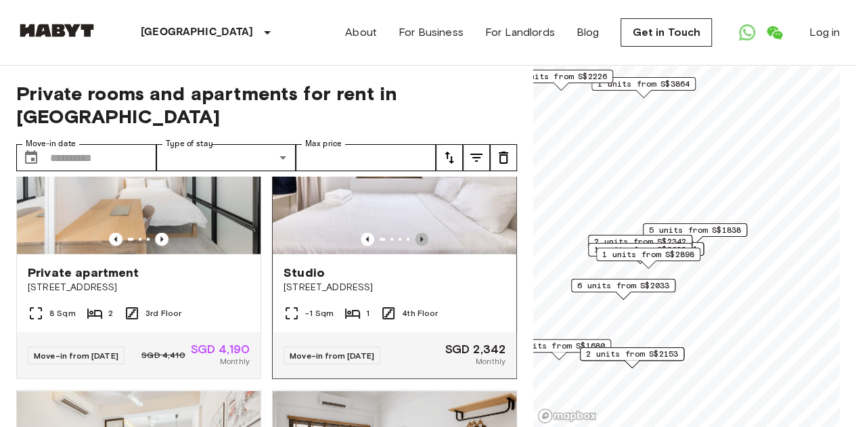
click at [415, 246] on icon "Previous image" at bounding box center [422, 239] width 14 height 14
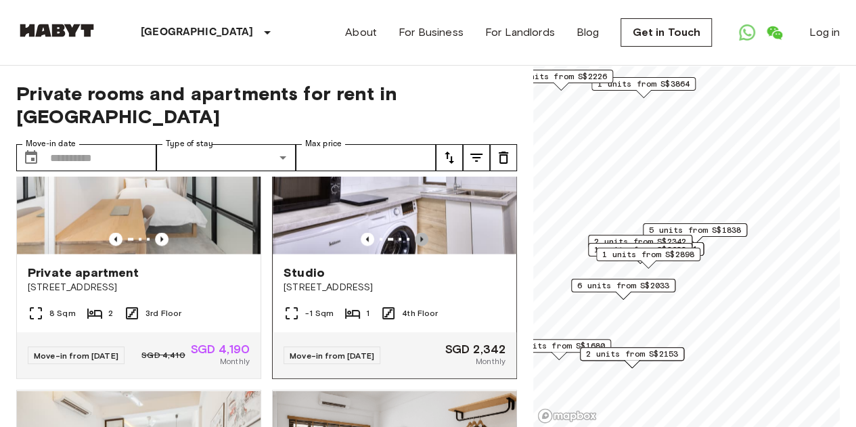
click at [415, 246] on icon "Previous image" at bounding box center [422, 239] width 14 height 14
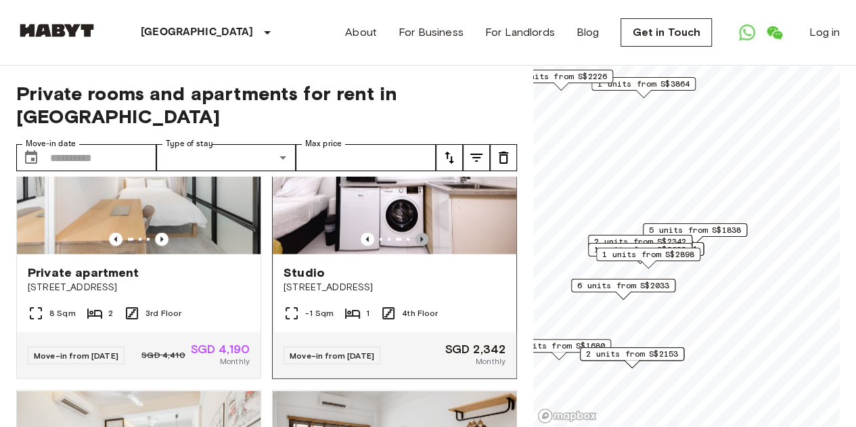
click at [415, 246] on icon "Previous image" at bounding box center [422, 239] width 14 height 14
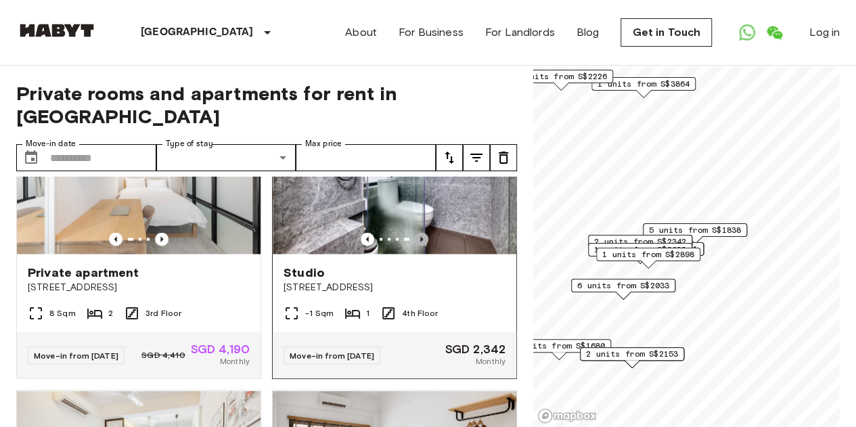
click at [415, 246] on icon "Previous image" at bounding box center [422, 239] width 14 height 14
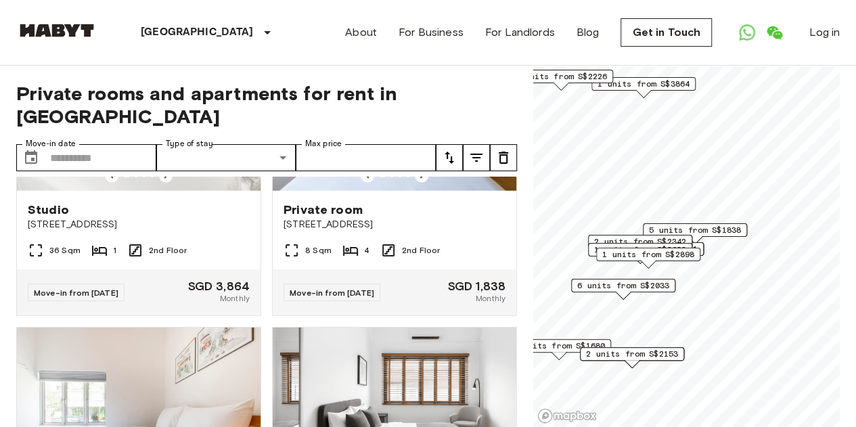
scroll to position [1927, 0]
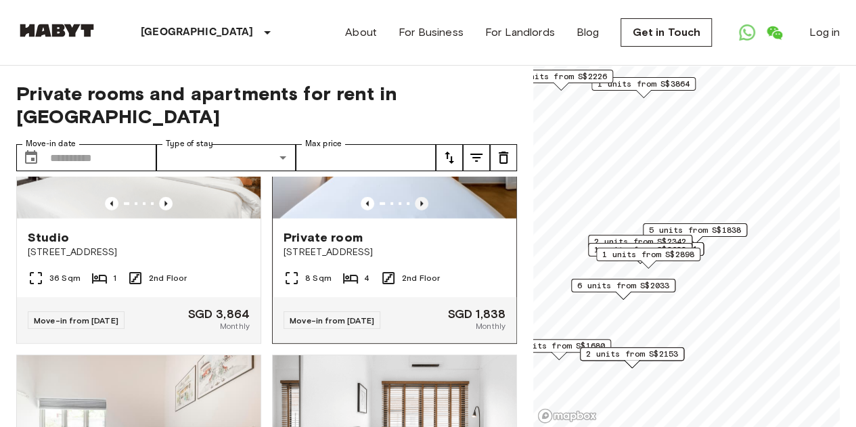
click at [417, 211] on icon "Previous image" at bounding box center [422, 204] width 14 height 14
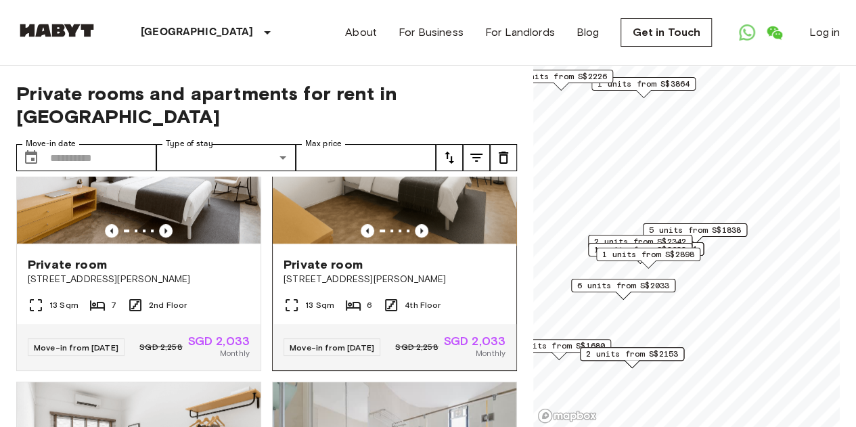
scroll to position [634, 0]
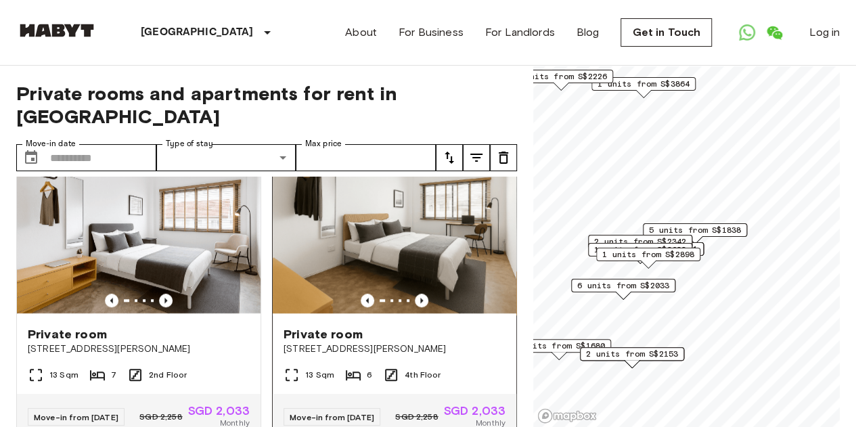
click at [435, 243] on img at bounding box center [395, 234] width 244 height 162
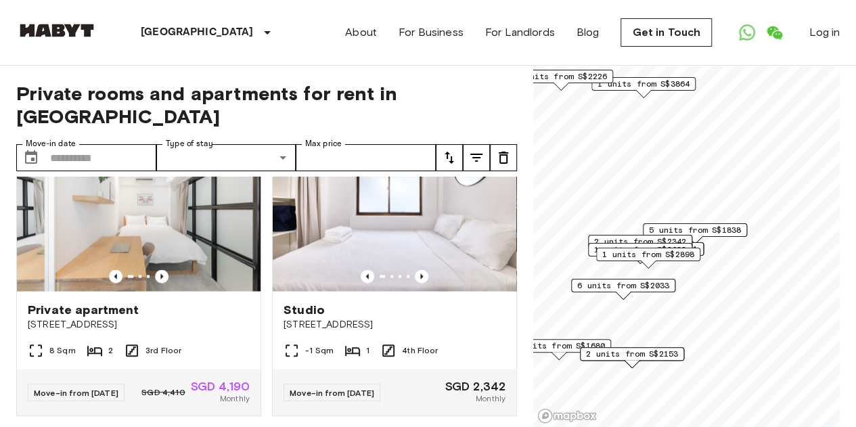
scroll to position [1235, 0]
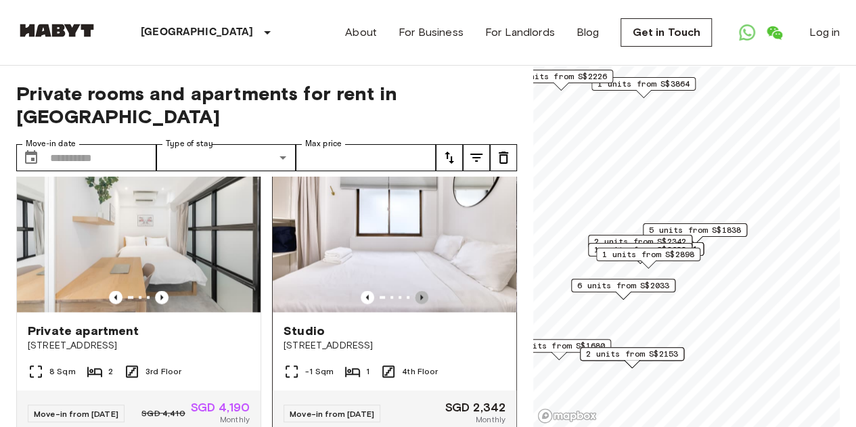
click at [420, 300] on icon "Previous image" at bounding box center [421, 296] width 3 height 5
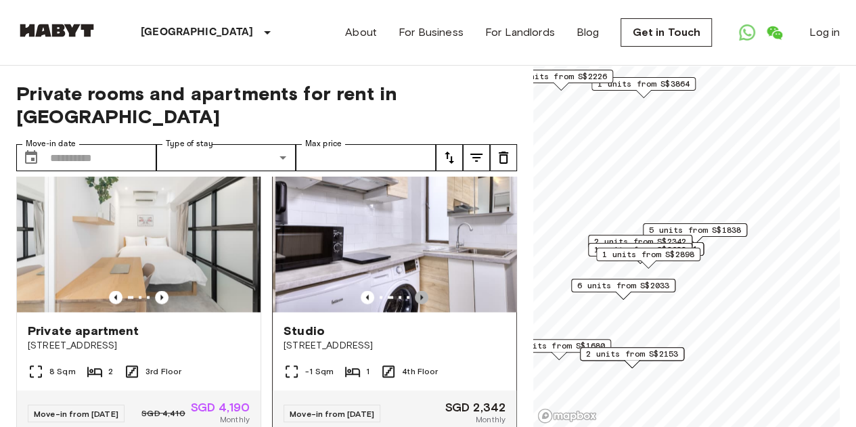
click at [420, 300] on icon "Previous image" at bounding box center [421, 296] width 3 height 5
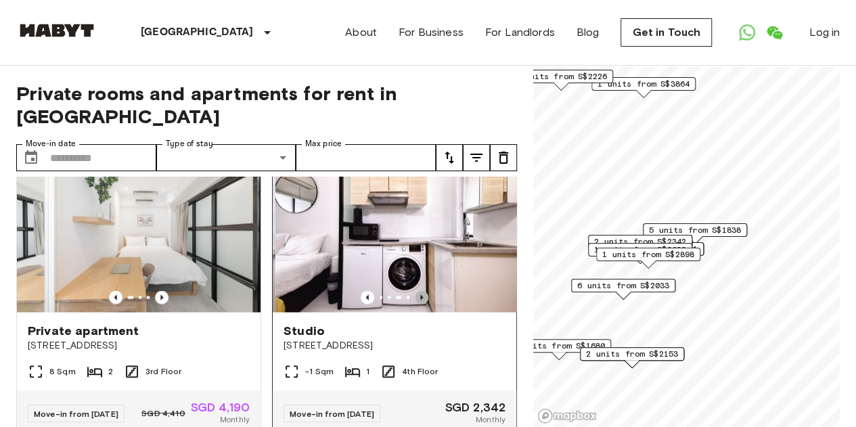
click at [420, 300] on icon "Previous image" at bounding box center [421, 296] width 3 height 5
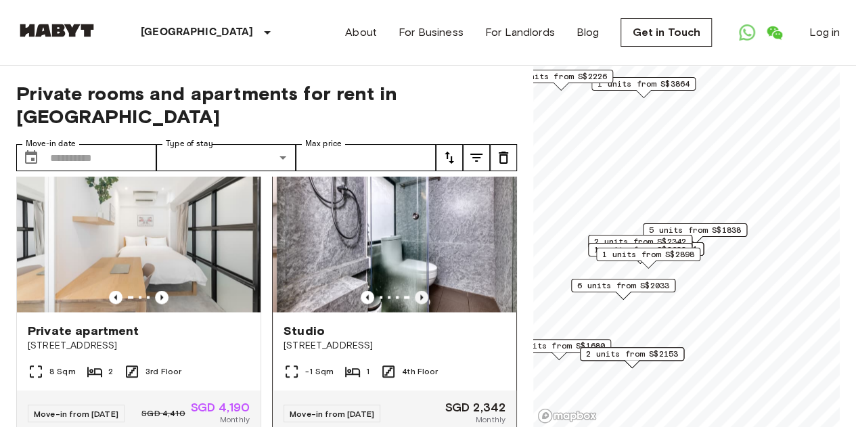
click at [420, 300] on icon "Previous image" at bounding box center [421, 296] width 3 height 5
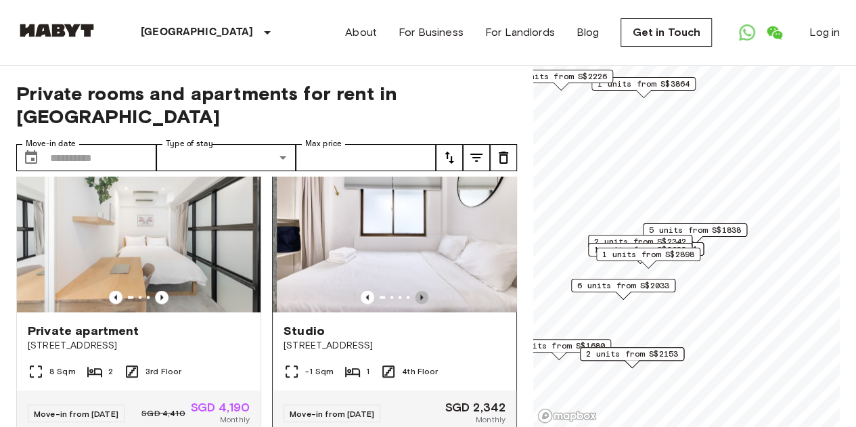
click at [420, 300] on icon "Previous image" at bounding box center [421, 296] width 3 height 5
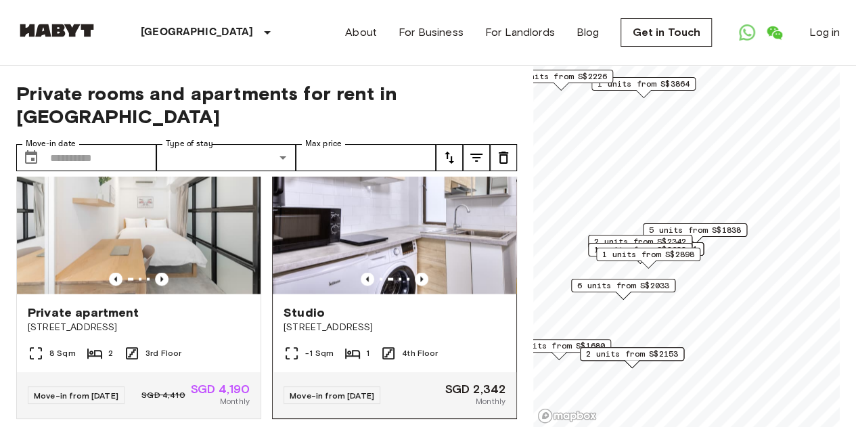
scroll to position [1253, 0]
click at [416, 286] on icon "Previous image" at bounding box center [422, 280] width 14 height 14
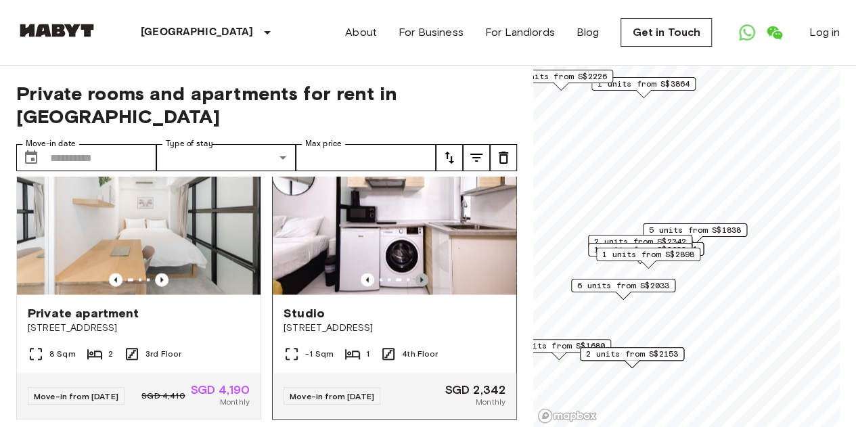
click at [416, 286] on icon "Previous image" at bounding box center [422, 280] width 14 height 14
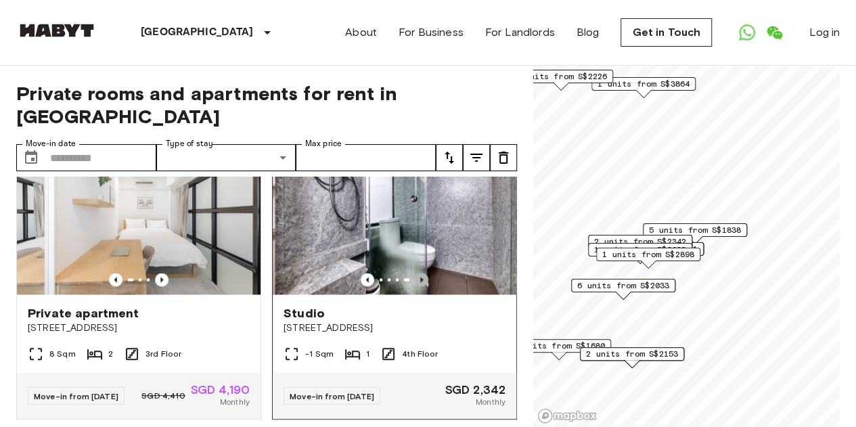
click at [416, 286] on icon "Previous image" at bounding box center [422, 280] width 14 height 14
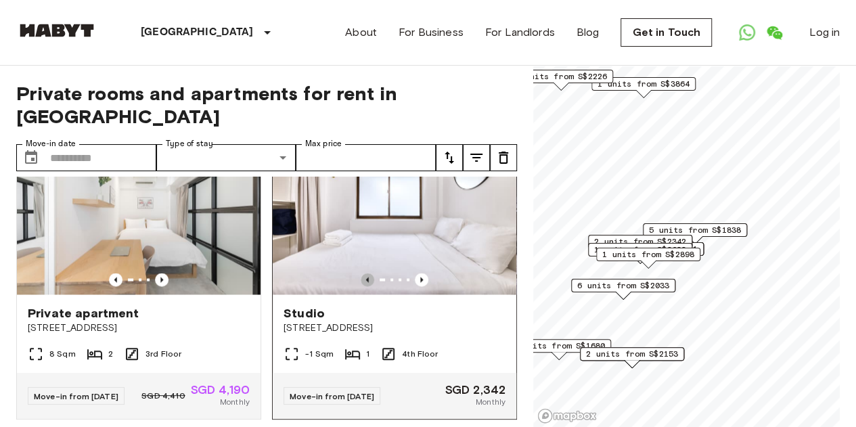
click at [363, 286] on icon "Previous image" at bounding box center [368, 280] width 14 height 14
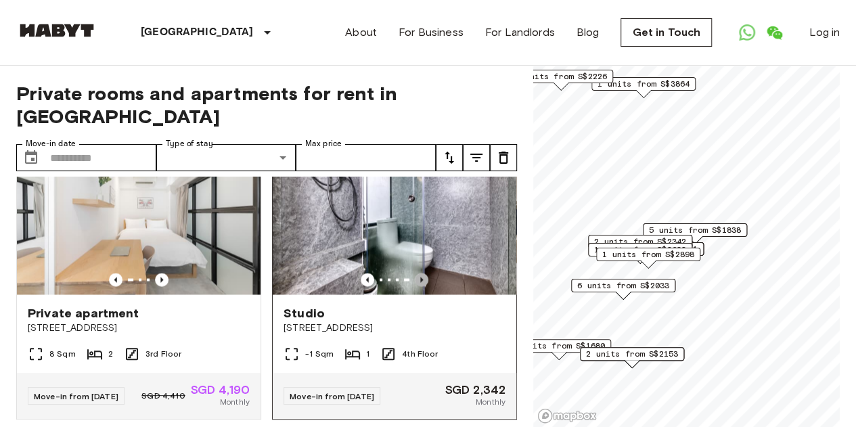
click at [416, 286] on icon "Previous image" at bounding box center [422, 280] width 14 height 14
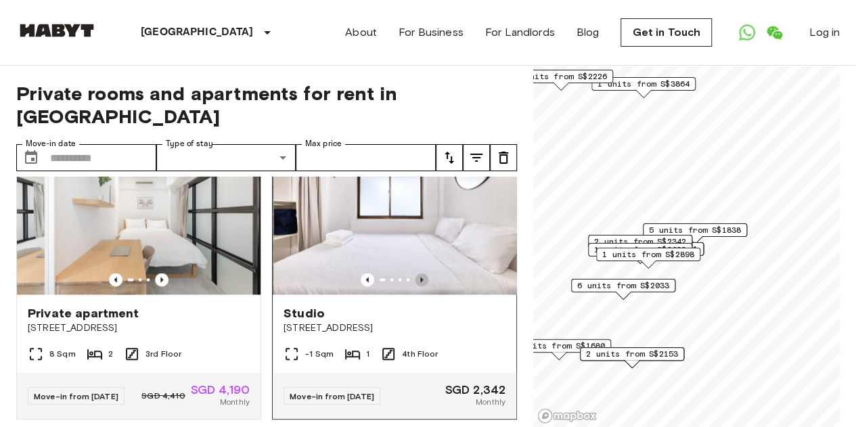
click at [416, 286] on icon "Previous image" at bounding box center [422, 280] width 14 height 14
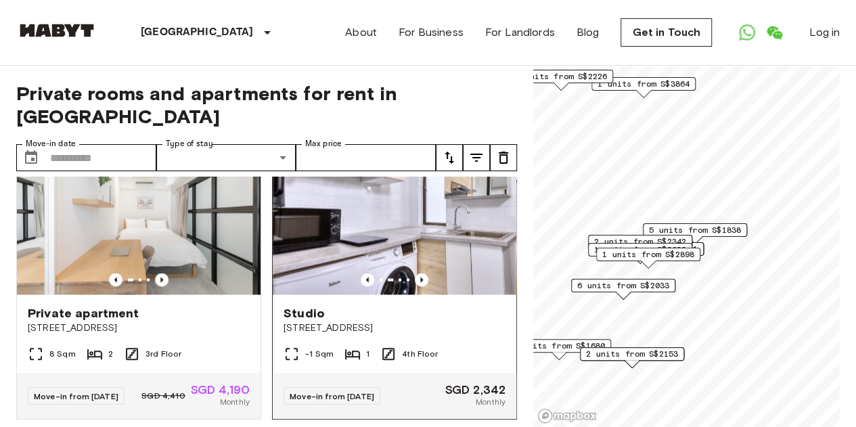
click at [401, 235] on img at bounding box center [395, 213] width 244 height 162
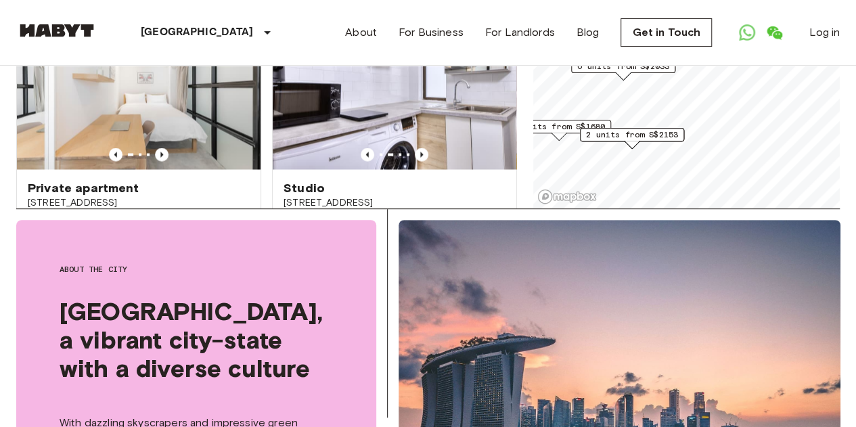
scroll to position [1158, 0]
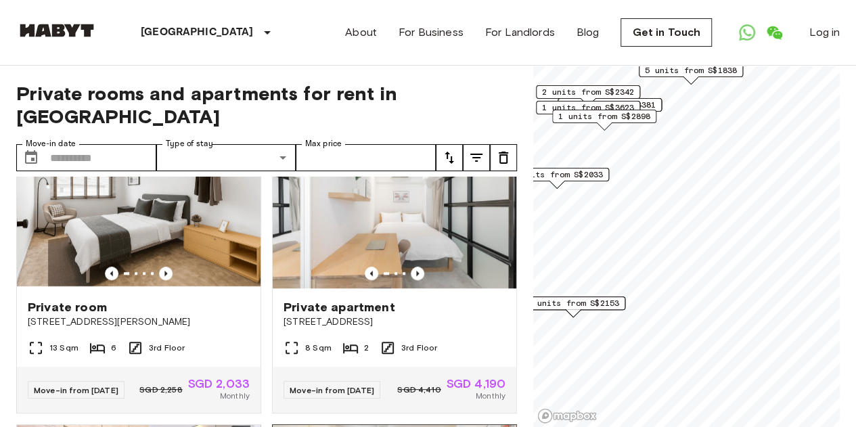
scroll to position [706, 0]
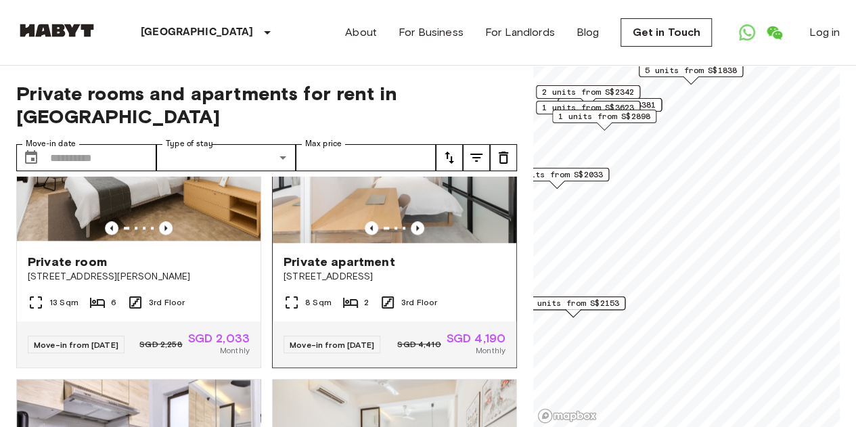
click at [431, 192] on img at bounding box center [395, 162] width 244 height 162
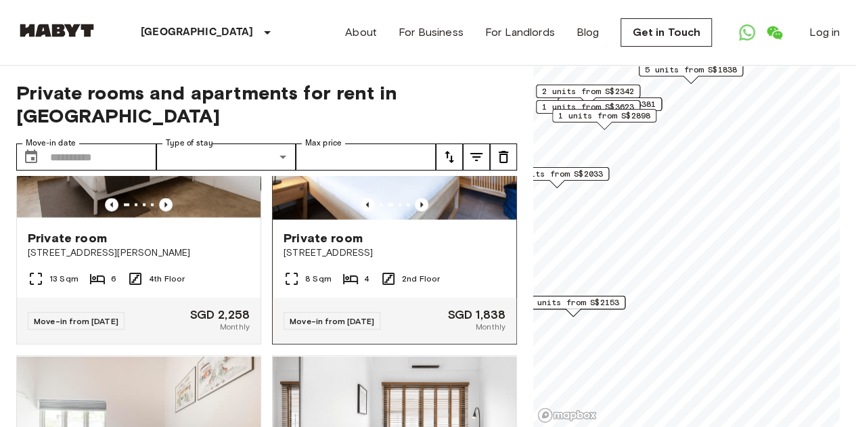
scroll to position [1328, 0]
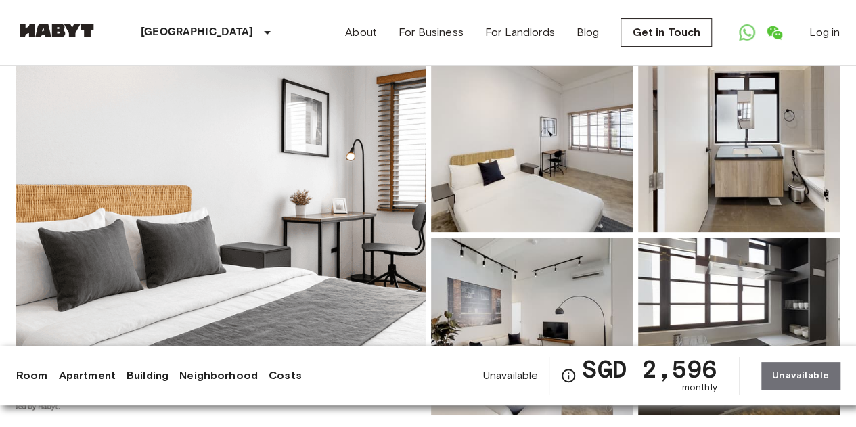
scroll to position [121, 0]
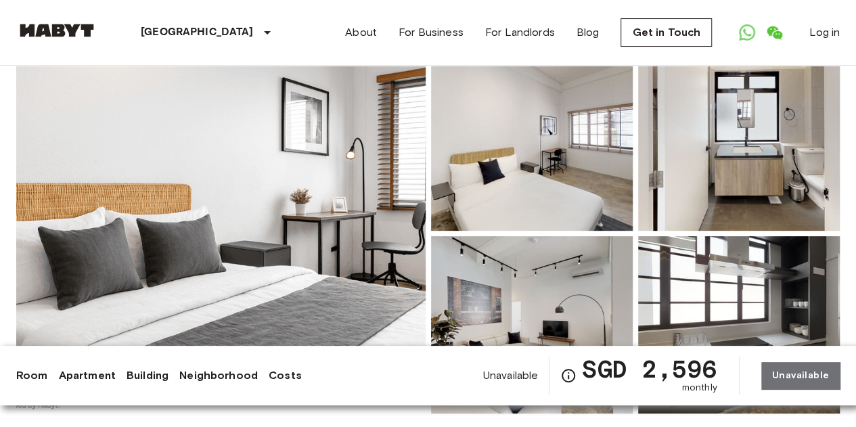
click at [311, 273] on img at bounding box center [221, 233] width 410 height 360
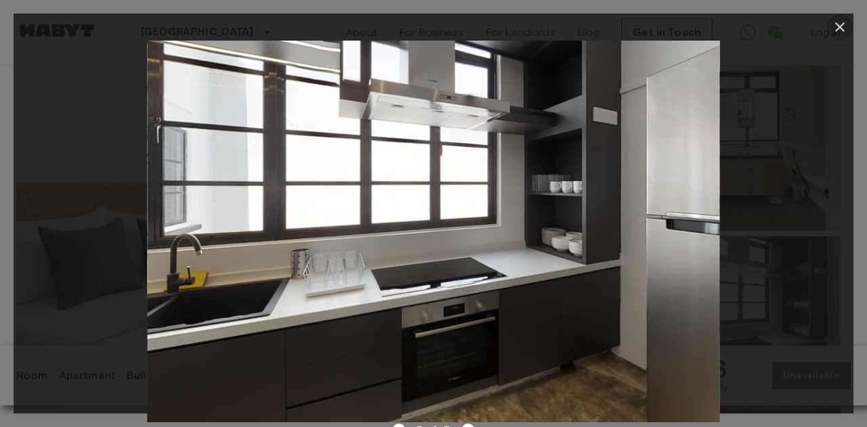
click at [841, 32] on icon "button" at bounding box center [839, 27] width 16 height 16
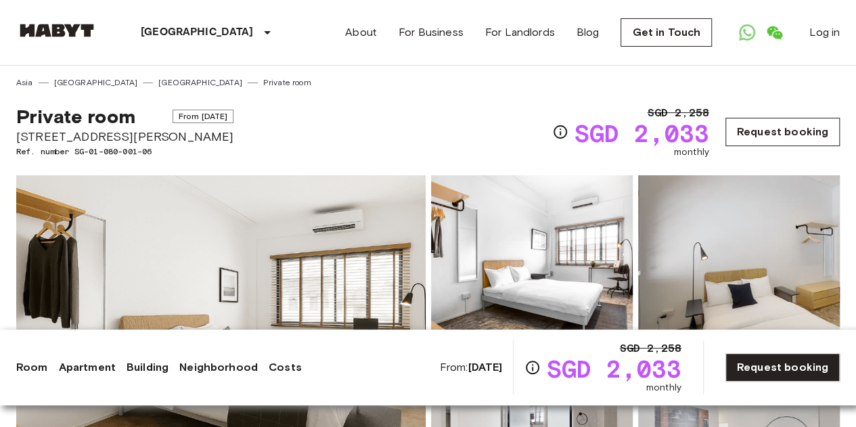
click at [742, 128] on link "Request booking" at bounding box center [783, 132] width 114 height 28
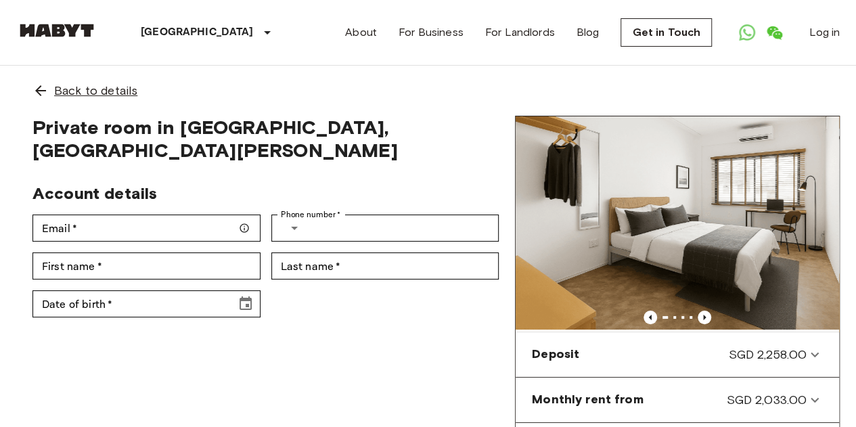
click at [107, 89] on span "Back to details" at bounding box center [95, 91] width 83 height 18
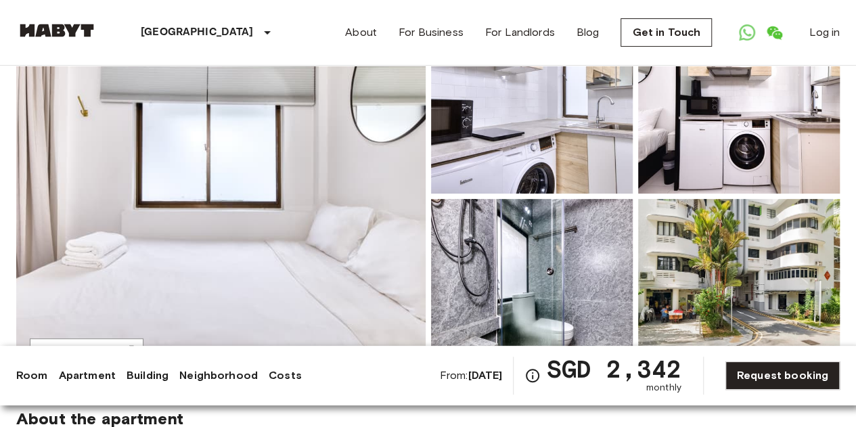
scroll to position [154, 0]
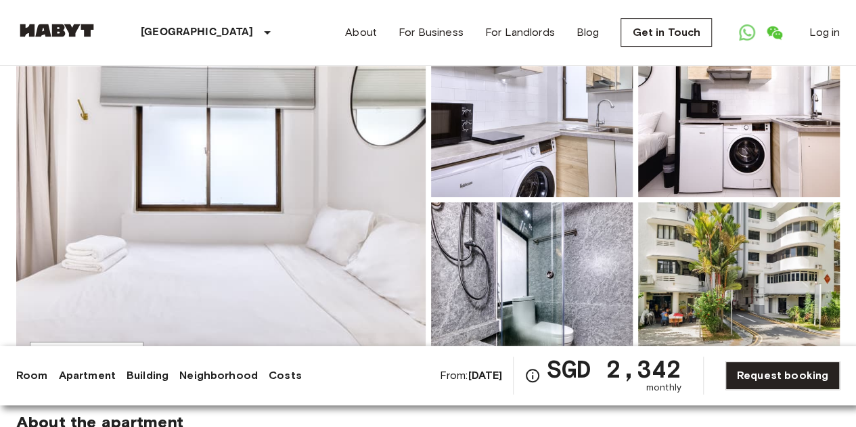
click at [301, 238] on img at bounding box center [221, 200] width 410 height 360
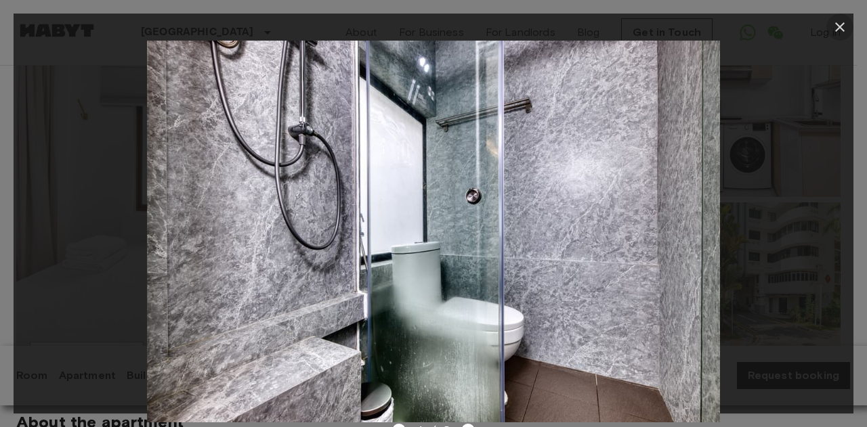
click at [837, 29] on icon "button" at bounding box center [839, 26] width 9 height 9
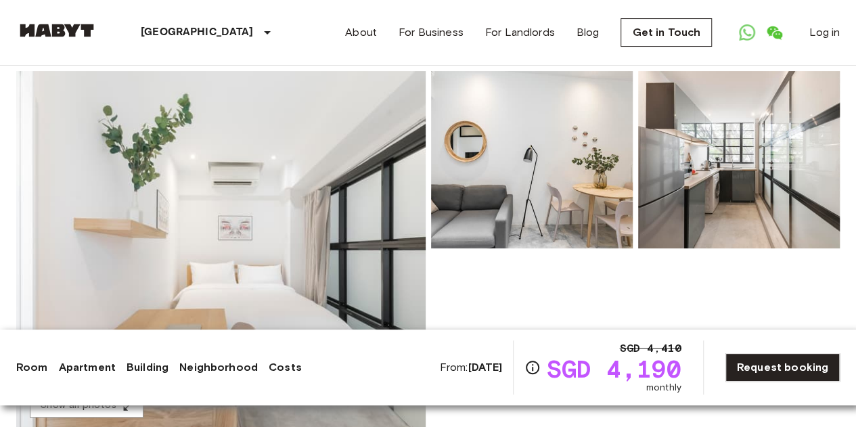
scroll to position [105, 0]
click at [242, 204] on img at bounding box center [221, 250] width 410 height 360
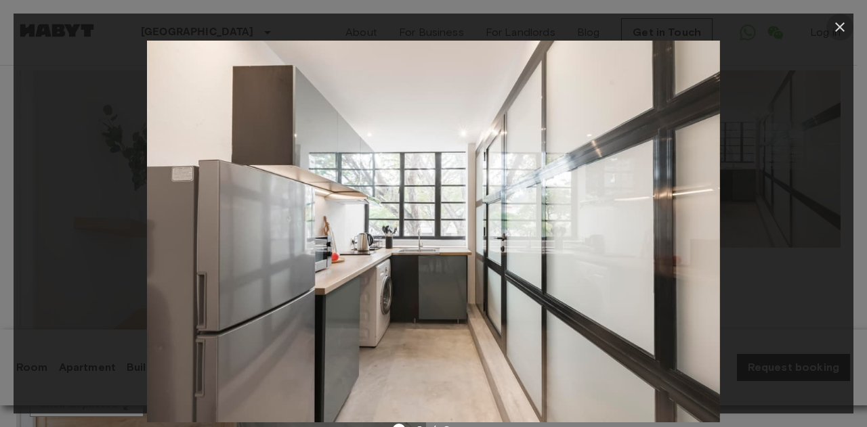
click at [838, 22] on icon "button" at bounding box center [839, 27] width 16 height 16
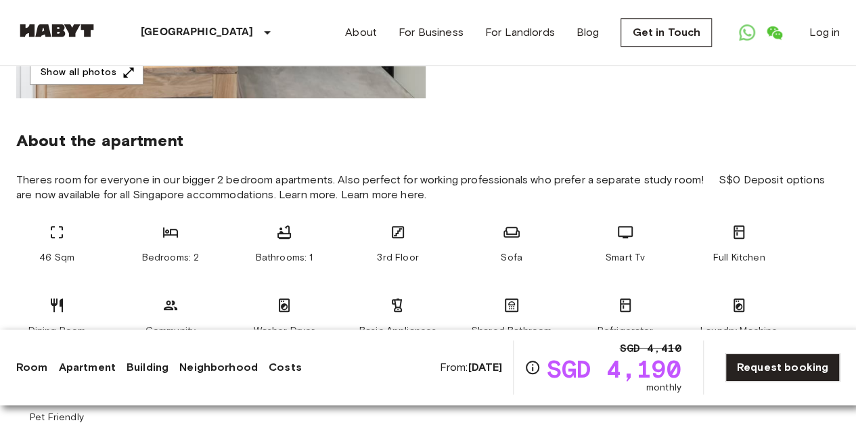
scroll to position [432, 0]
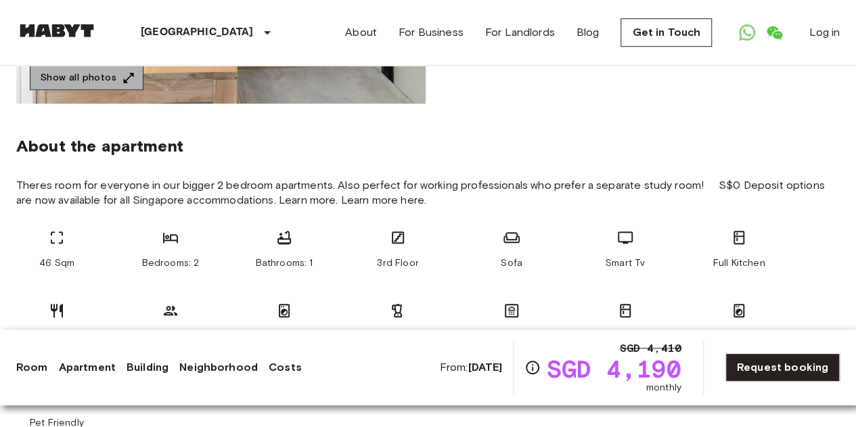
click at [101, 72] on button "Show all photos" at bounding box center [87, 78] width 114 height 25
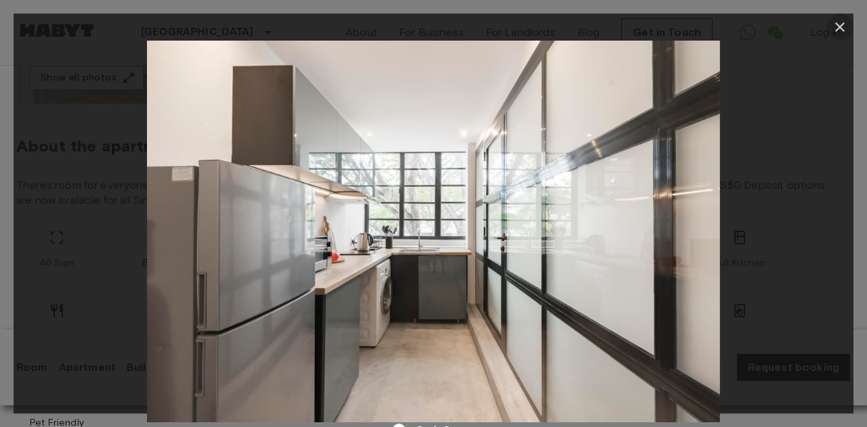
click at [849, 23] on button "button" at bounding box center [839, 27] width 27 height 27
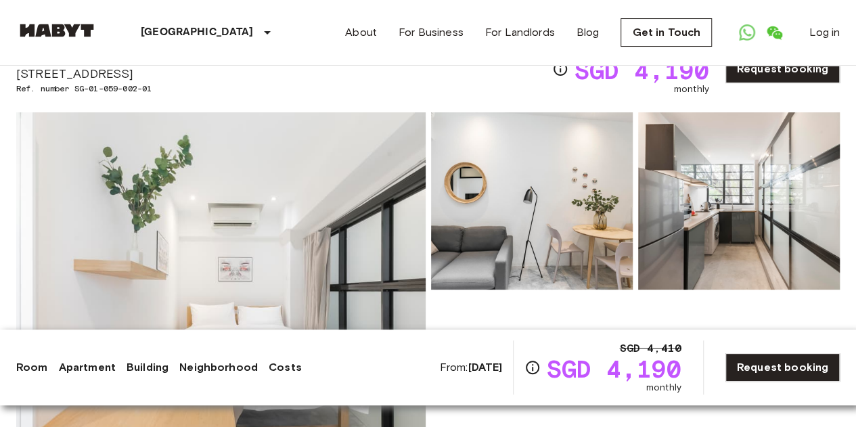
scroll to position [0, 0]
